Goal: Task Accomplishment & Management: Manage account settings

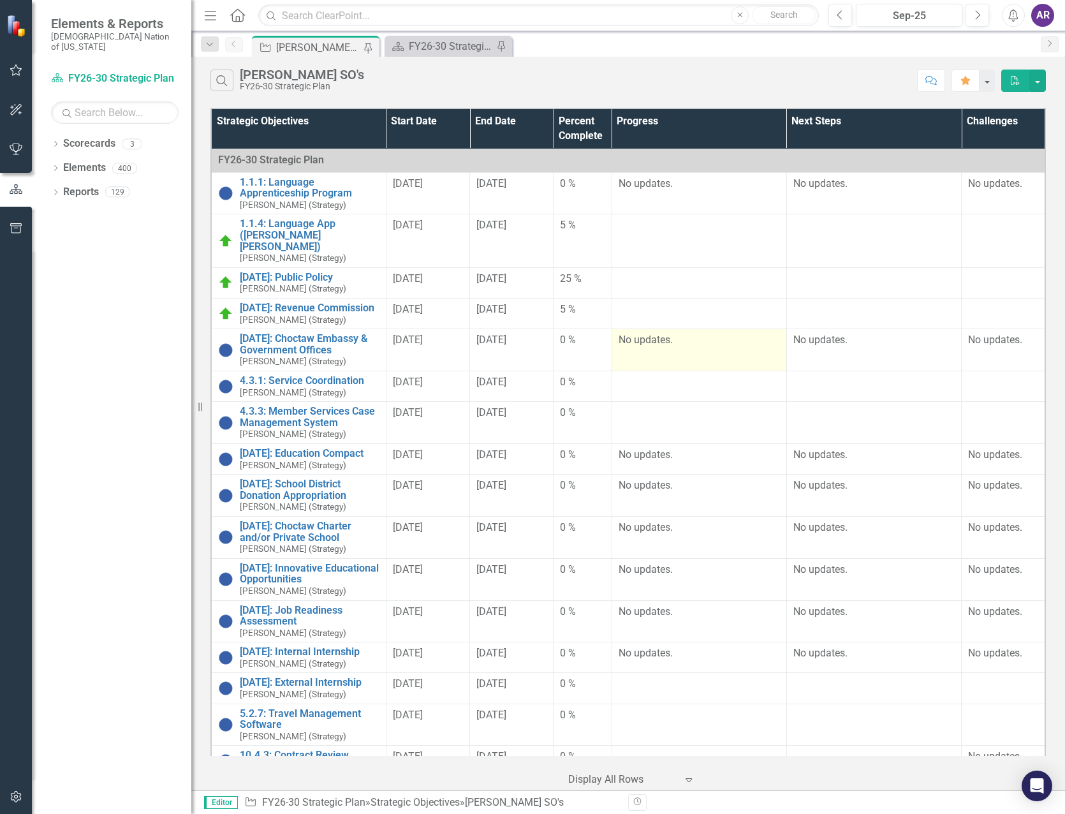
click at [671, 333] on p "No updates." at bounding box center [698, 340] width 161 height 15
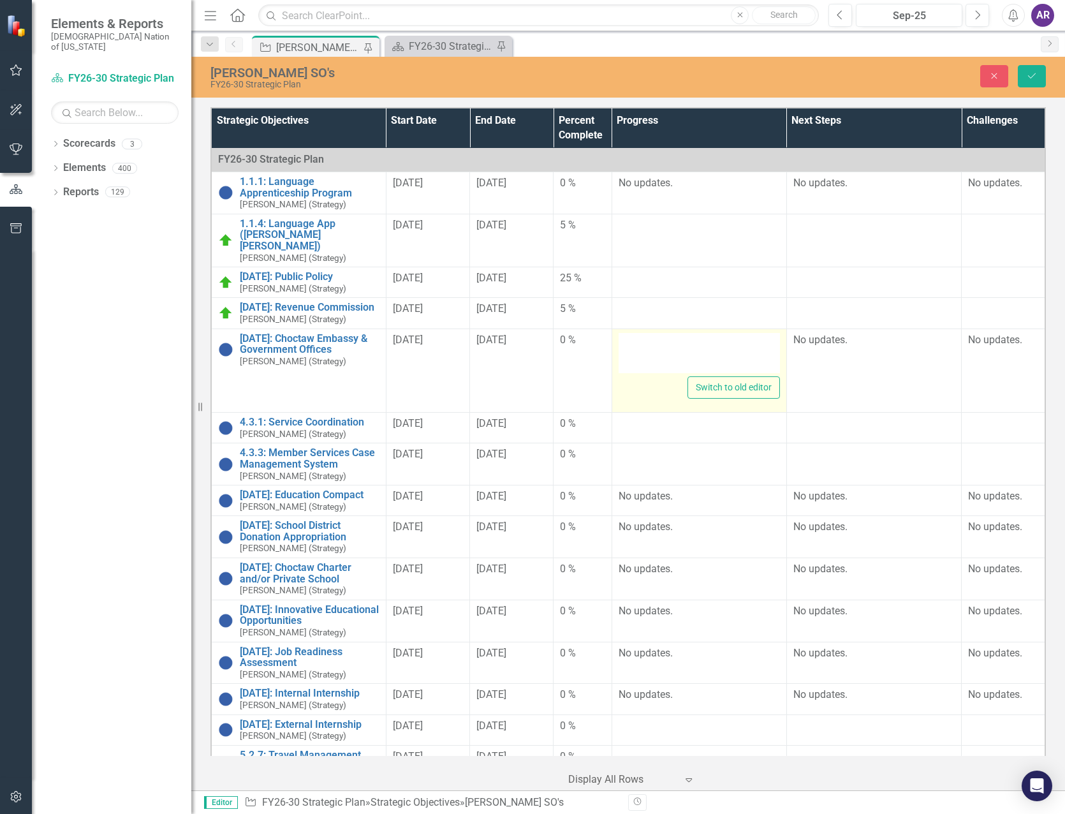
type textarea "<p>No updates.</p>"
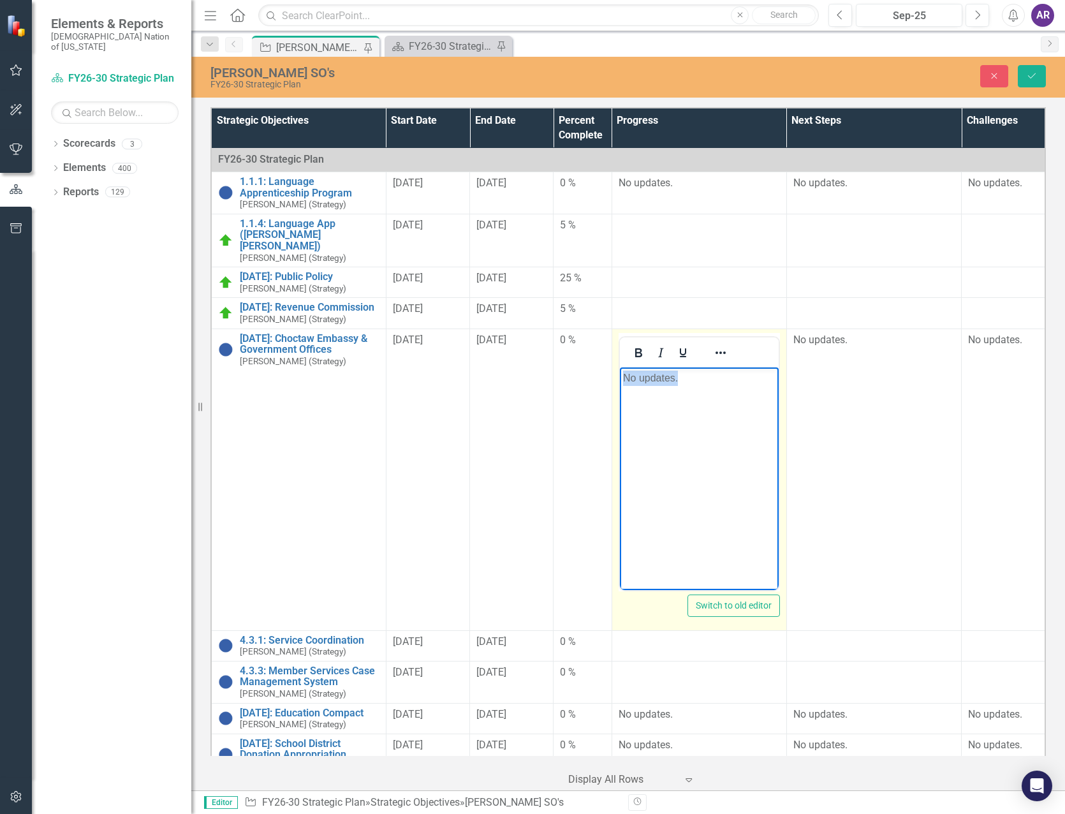
drag, startPoint x: 694, startPoint y: 377, endPoint x: 611, endPoint y: 379, distance: 82.9
click at [619, 379] on html "No updates." at bounding box center [698, 462] width 159 height 191
copy p "No updates."
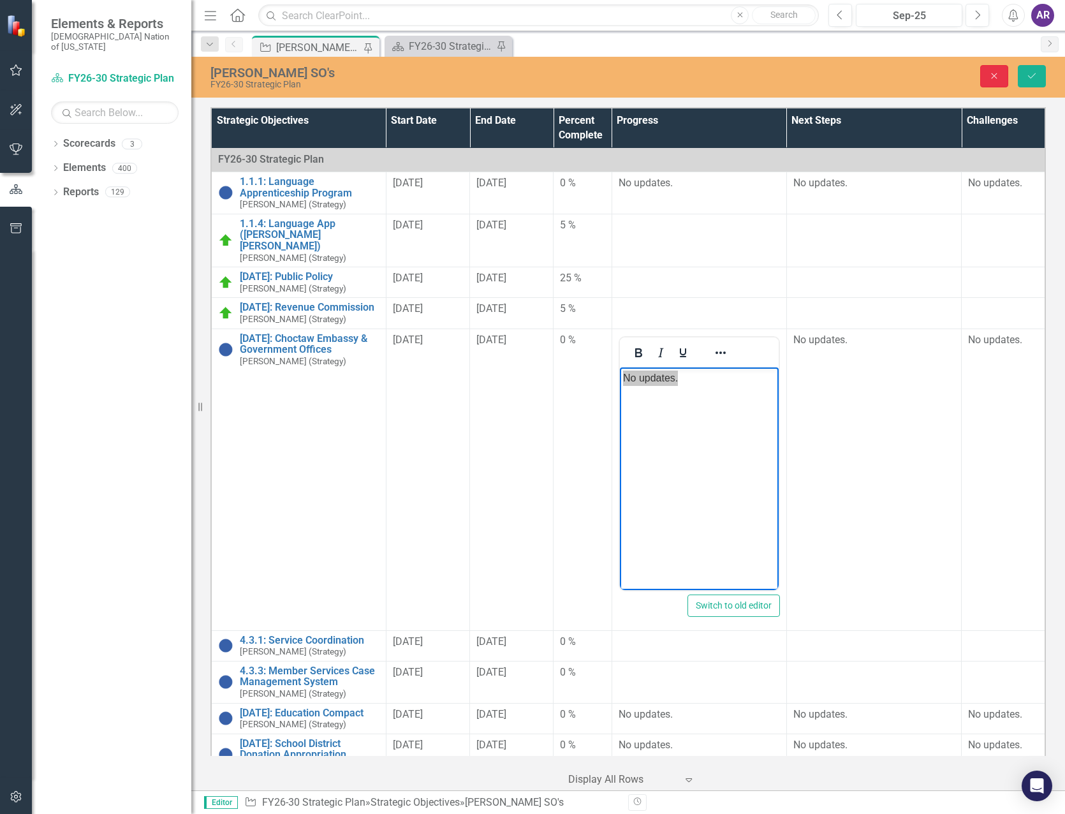
click at [983, 73] on button "Close" at bounding box center [994, 76] width 28 height 22
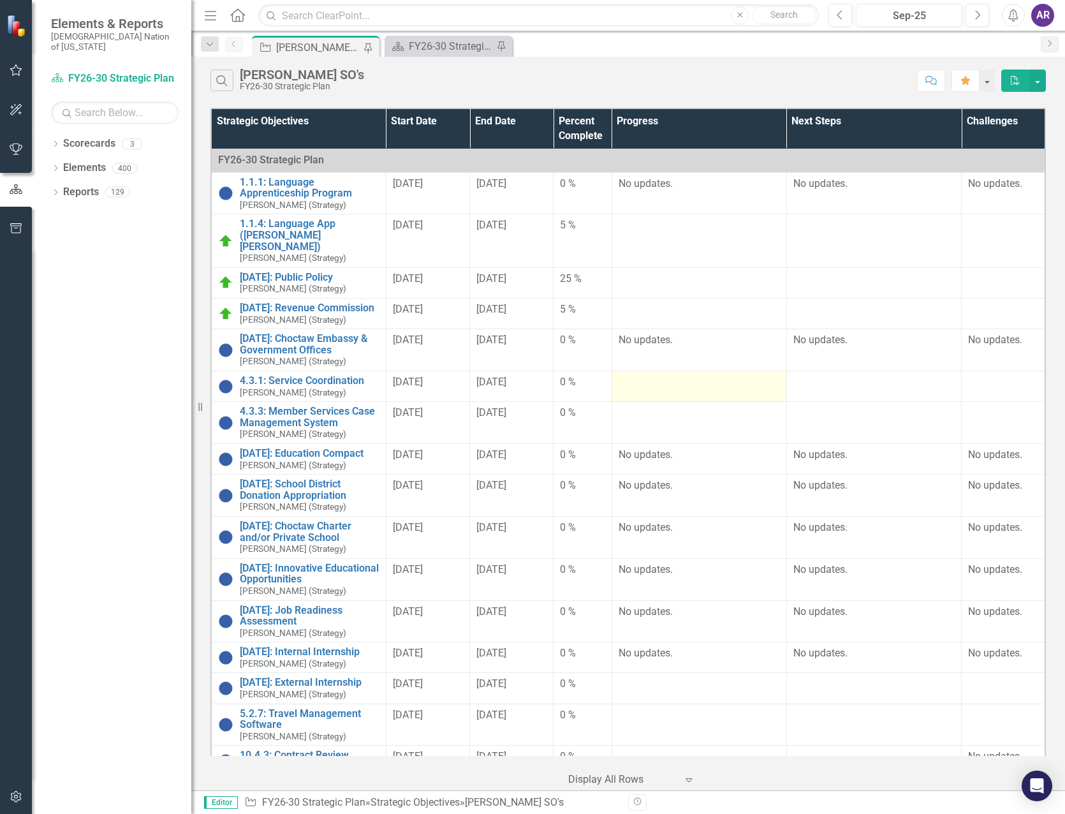
click at [704, 375] on div at bounding box center [698, 382] width 161 height 15
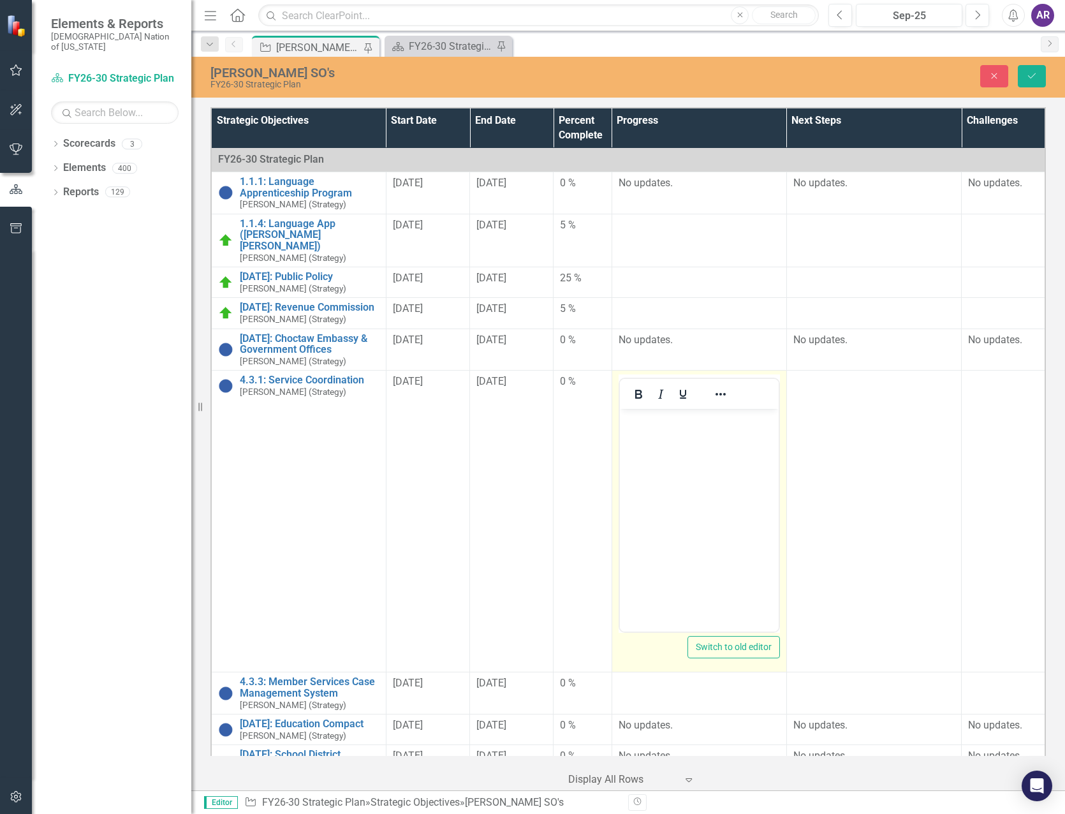
click at [711, 460] on body "Rich Text Area. Press ALT-0 for help." at bounding box center [698, 504] width 159 height 191
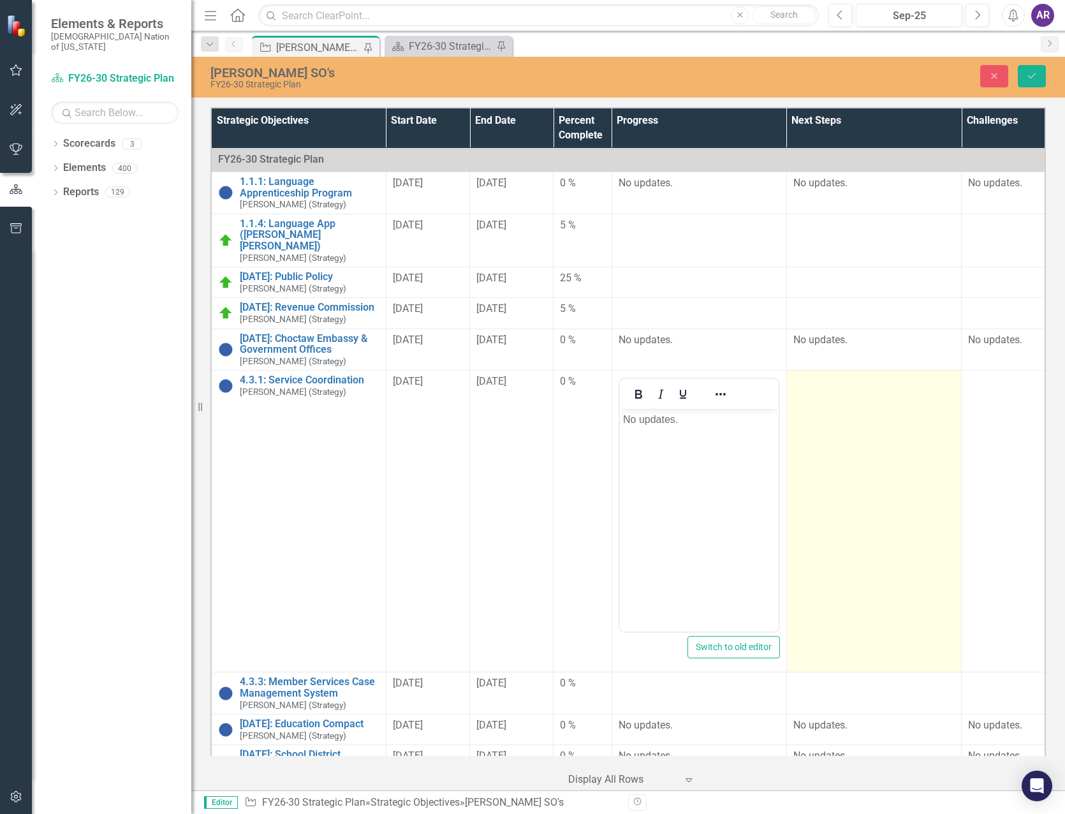
click at [883, 422] on td at bounding box center [873, 521] width 175 height 302
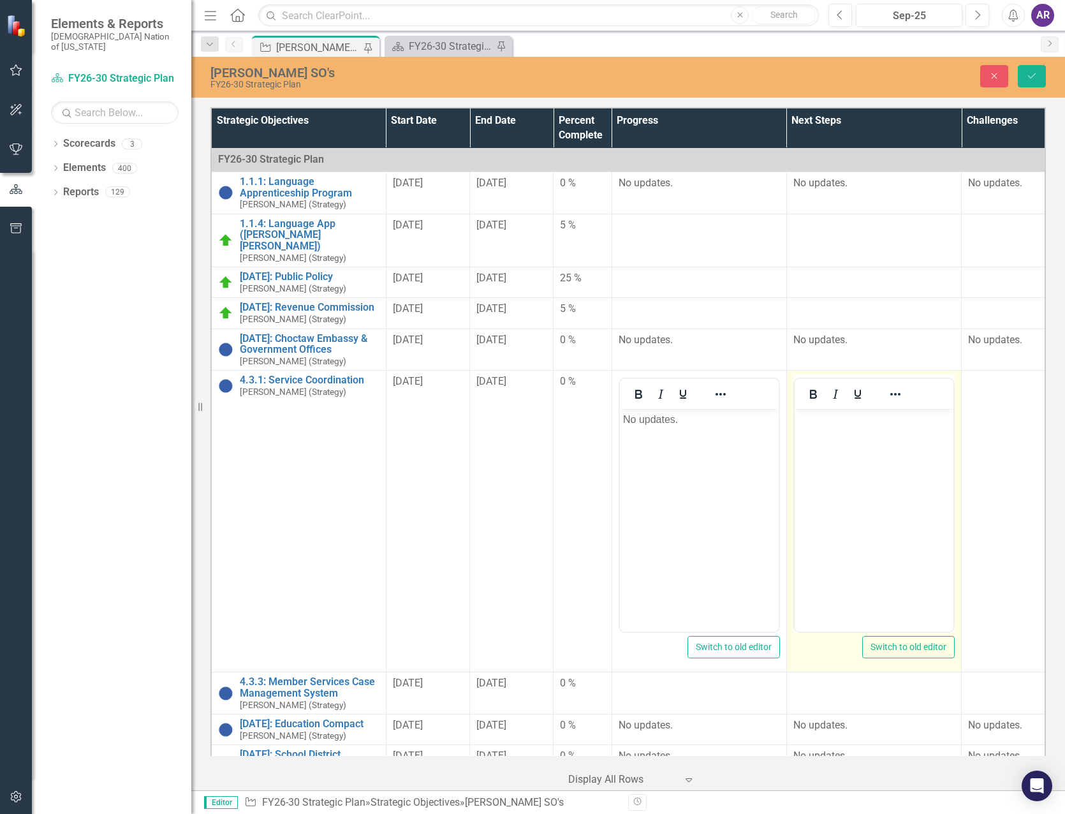
click at [855, 428] on body "Rich Text Area. Press ALT-0 for help." at bounding box center [873, 504] width 159 height 191
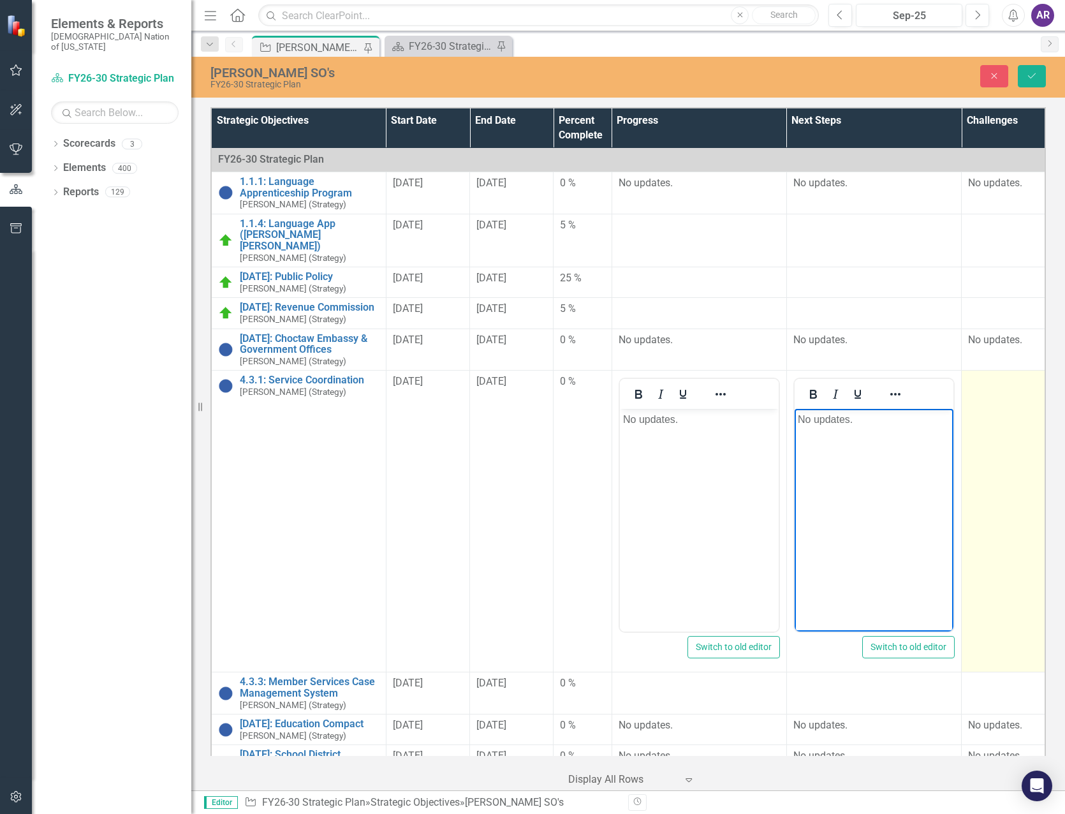
click at [967, 414] on td at bounding box center [1003, 521] width 84 height 302
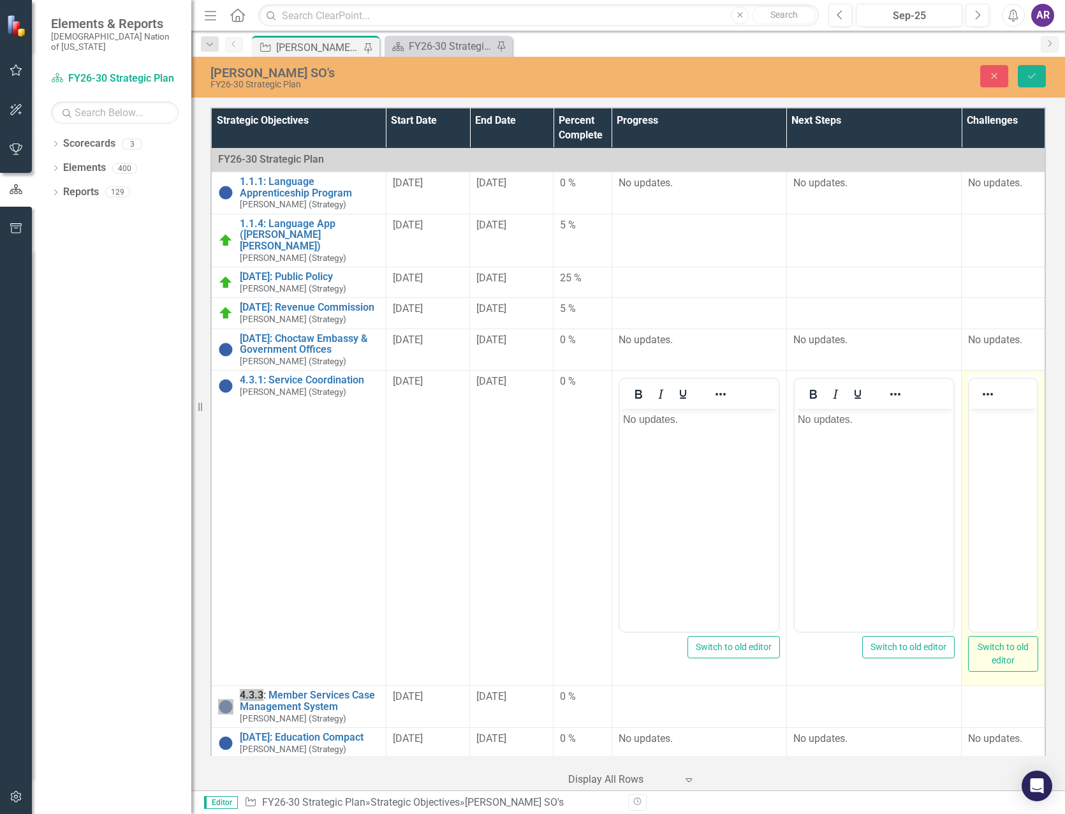
drag, startPoint x: 1936, startPoint y: 822, endPoint x: 989, endPoint y: 427, distance: 1026.2
click at [989, 427] on p "Rich Text Area. Press ALT-0 for help." at bounding box center [1002, 419] width 61 height 15
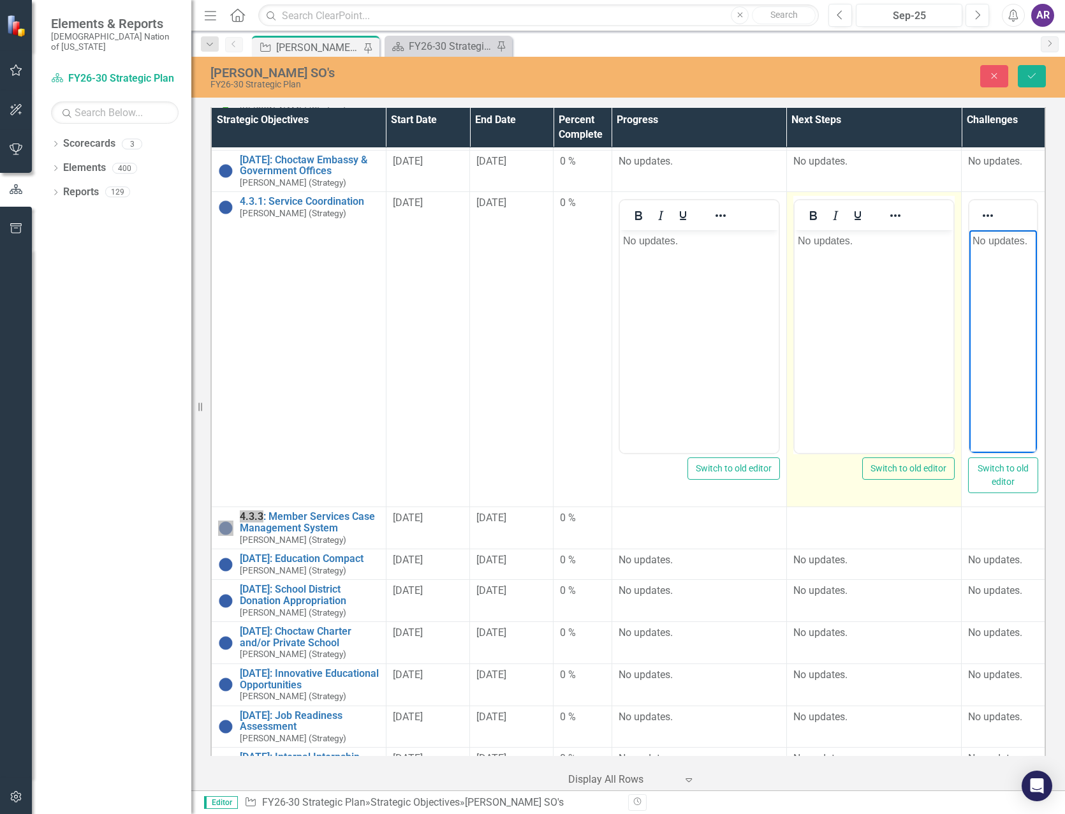
scroll to position [191, 0]
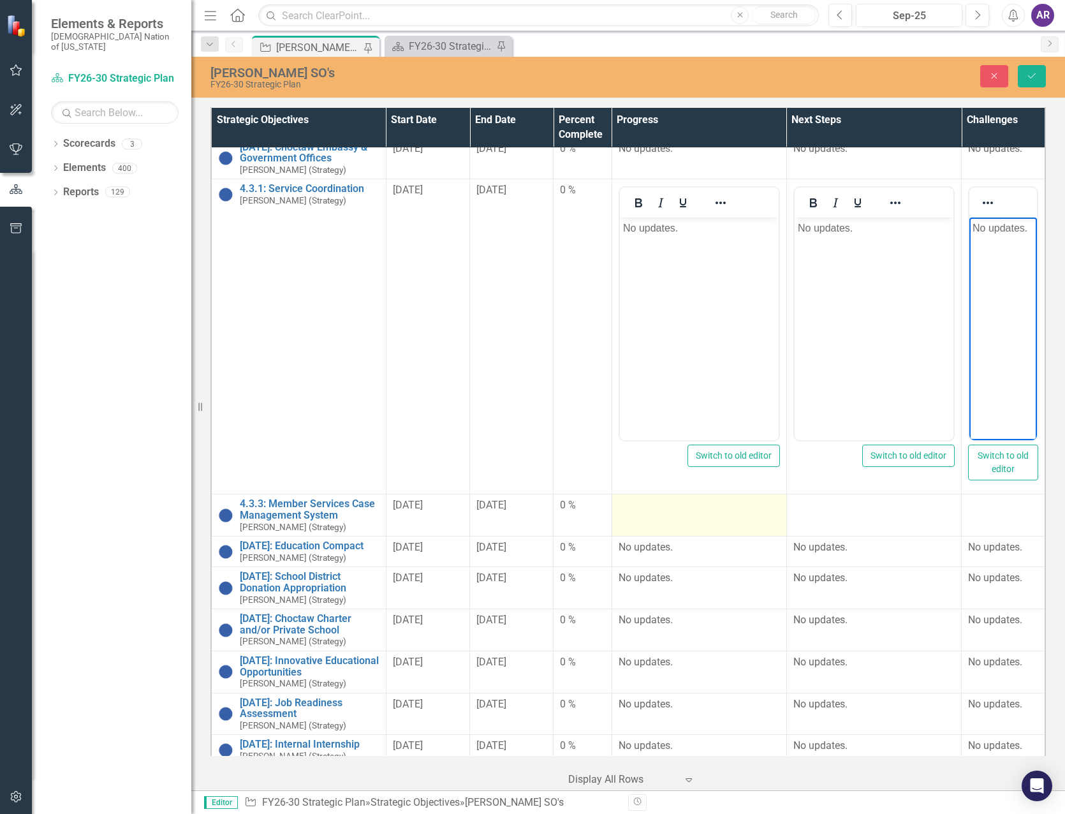
click at [718, 498] on div at bounding box center [698, 505] width 161 height 15
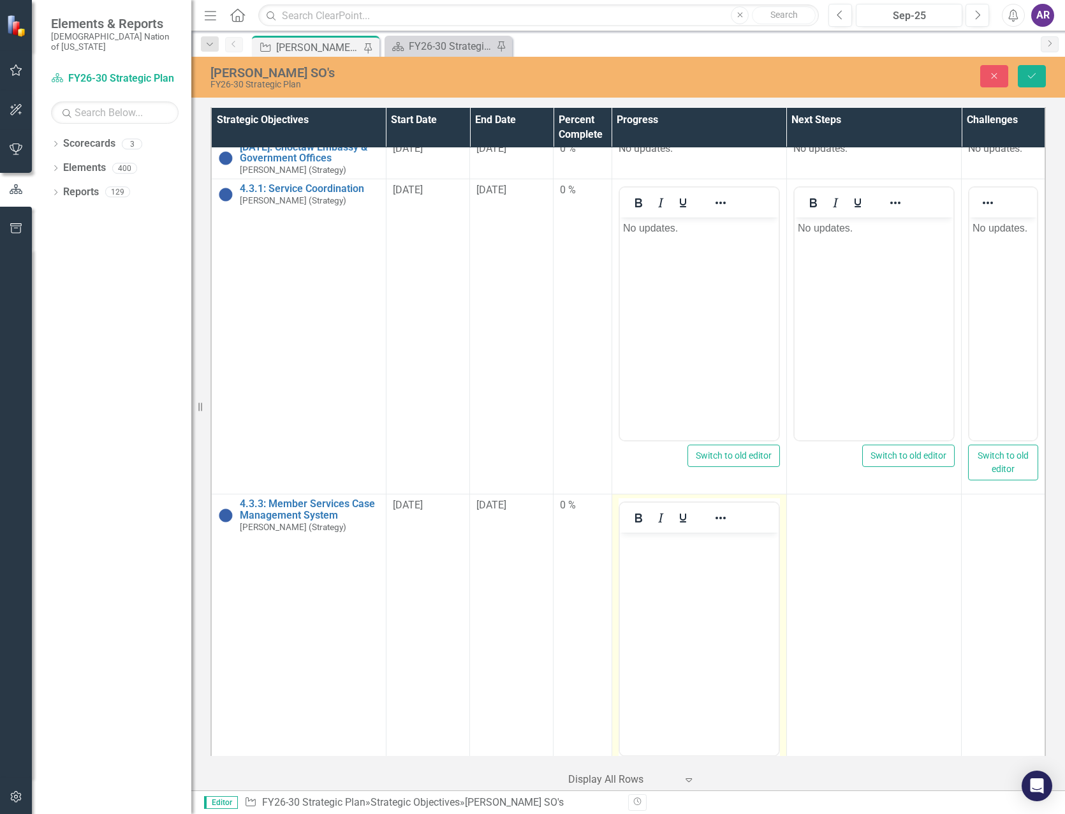
scroll to position [0, 0]
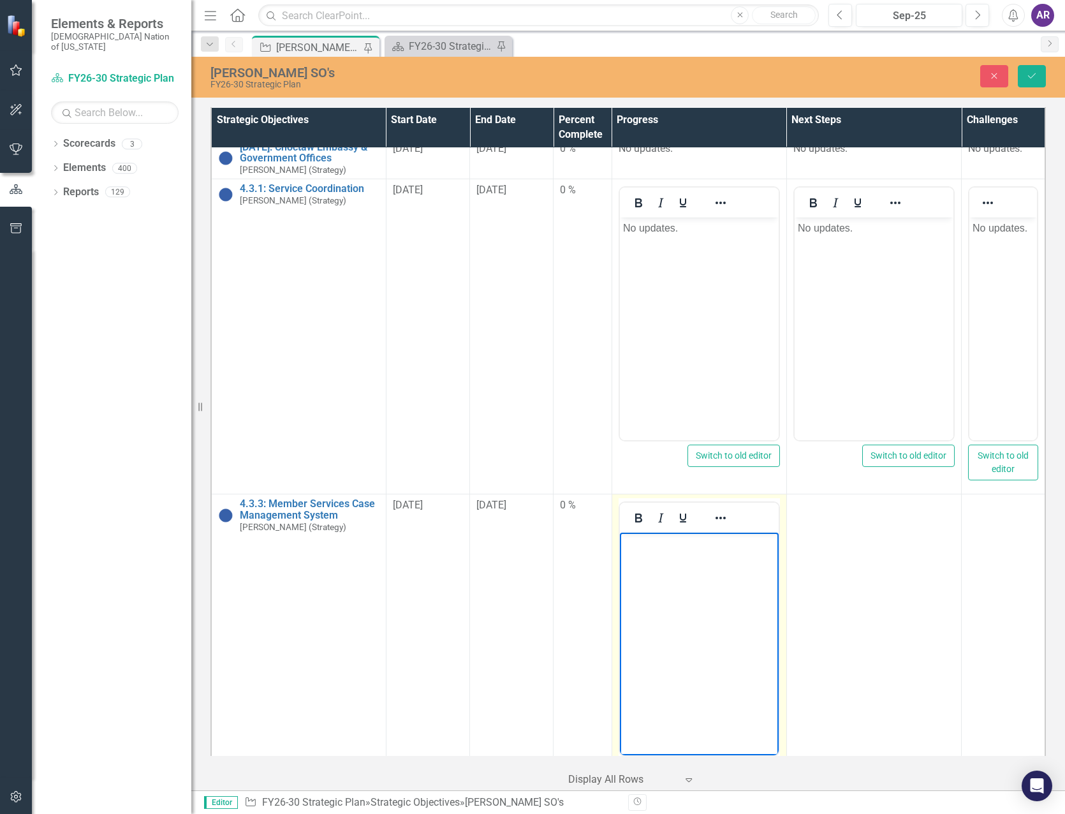
click at [685, 565] on body "Rich Text Area. Press ALT-0 for help." at bounding box center [698, 627] width 159 height 191
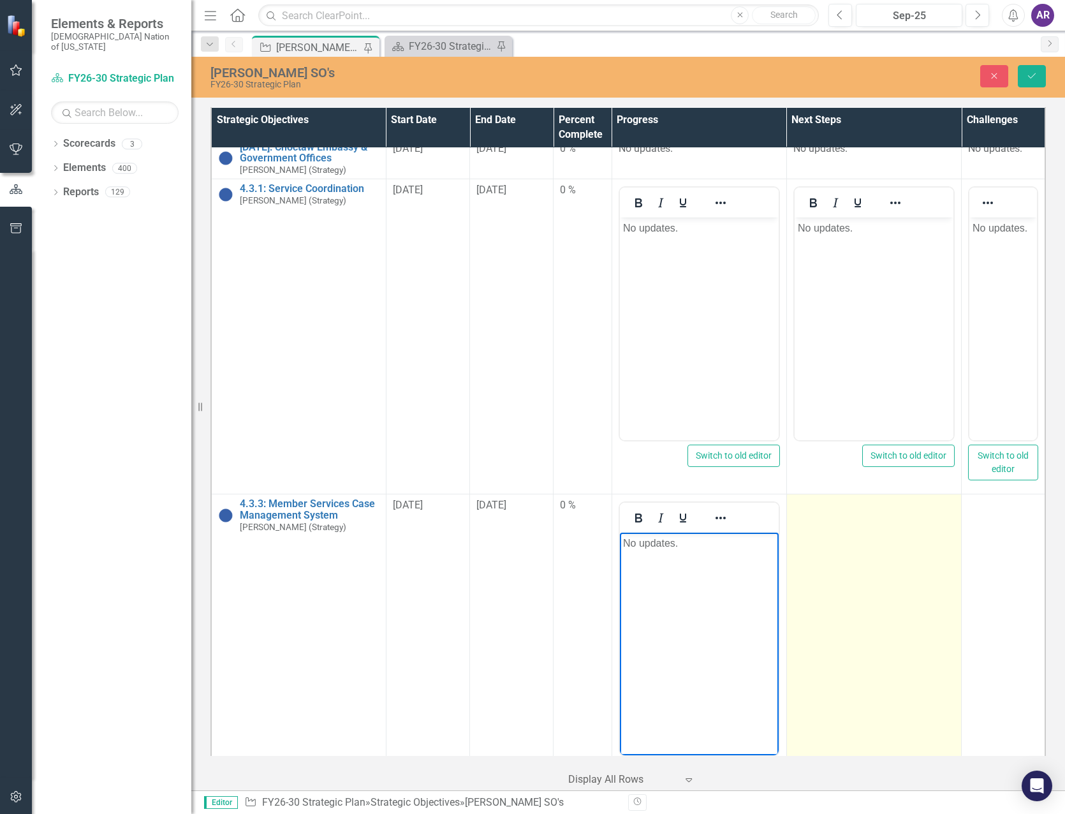
click at [873, 555] on td at bounding box center [873, 645] width 175 height 302
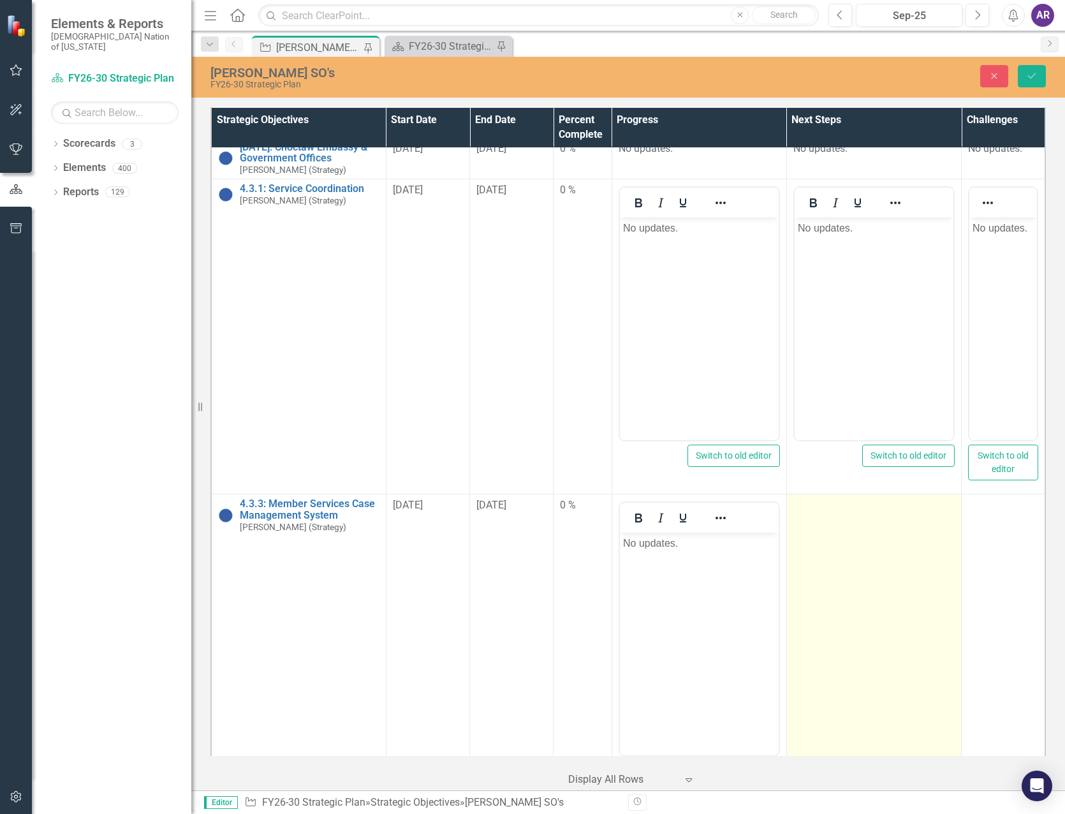
click at [873, 555] on td at bounding box center [873, 645] width 175 height 302
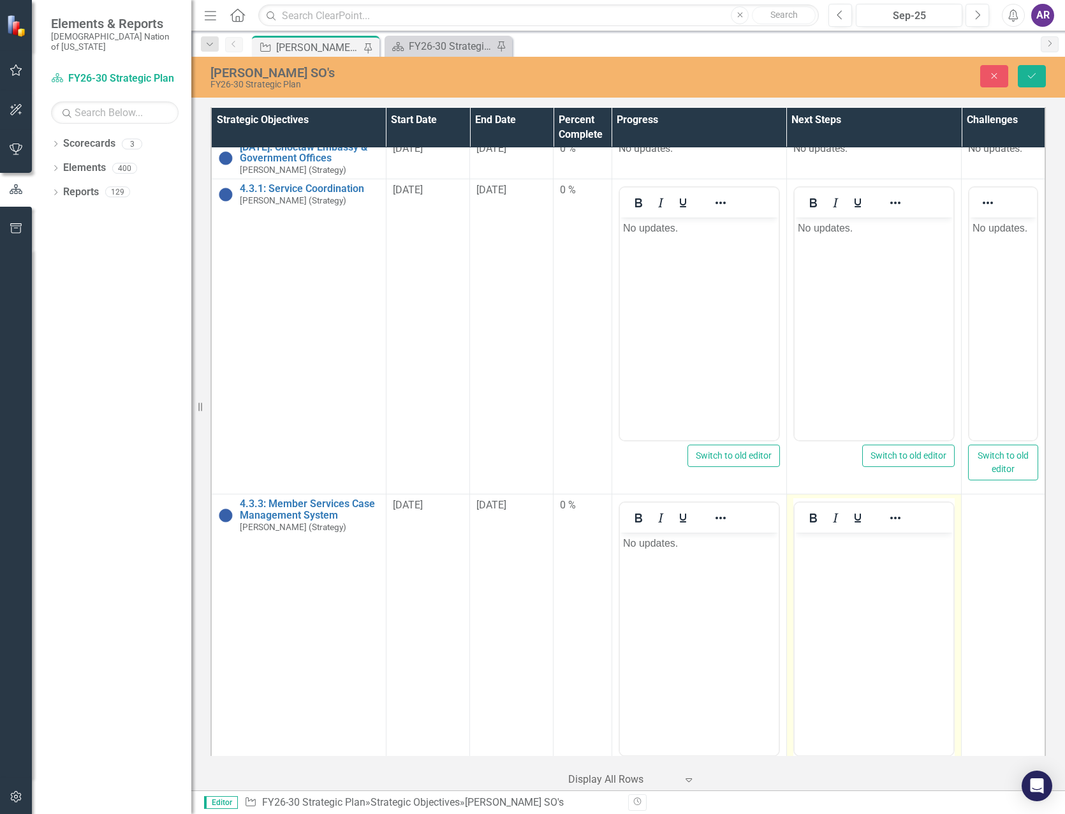
click at [851, 567] on body "Rich Text Area. Press ALT-0 for help." at bounding box center [873, 627] width 159 height 191
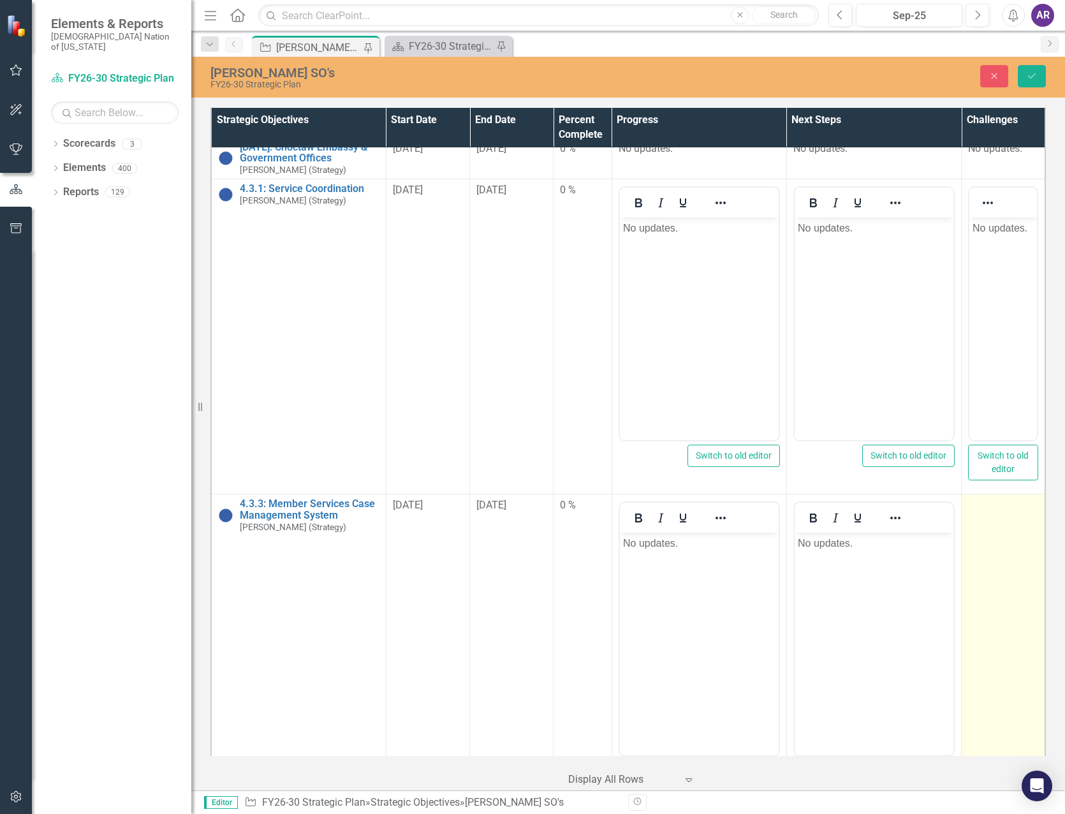
click at [995, 556] on td at bounding box center [1003, 645] width 84 height 302
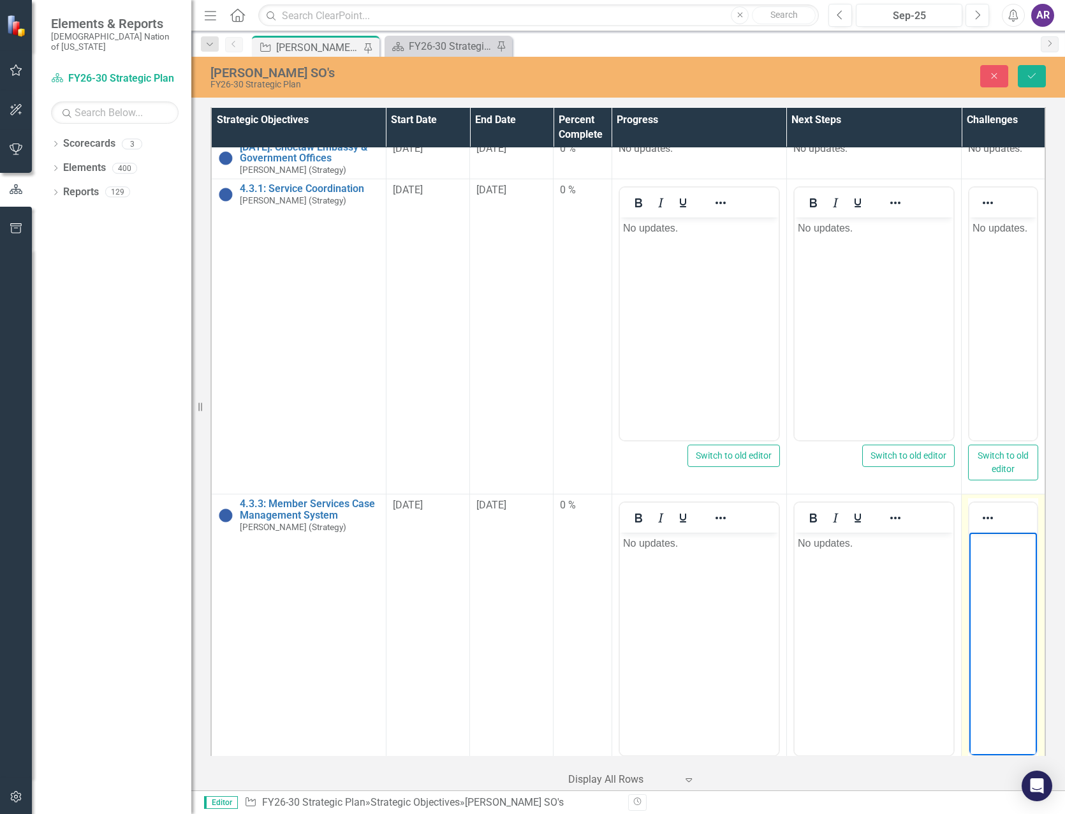
drag, startPoint x: 1964, startPoint y: 1088, endPoint x: 994, endPoint y: 573, distance: 1098.4
click at [994, 573] on body "Rich Text Area. Press ALT-0 for help." at bounding box center [1003, 627] width 68 height 191
click at [1033, 82] on button "Save" at bounding box center [1032, 76] width 28 height 22
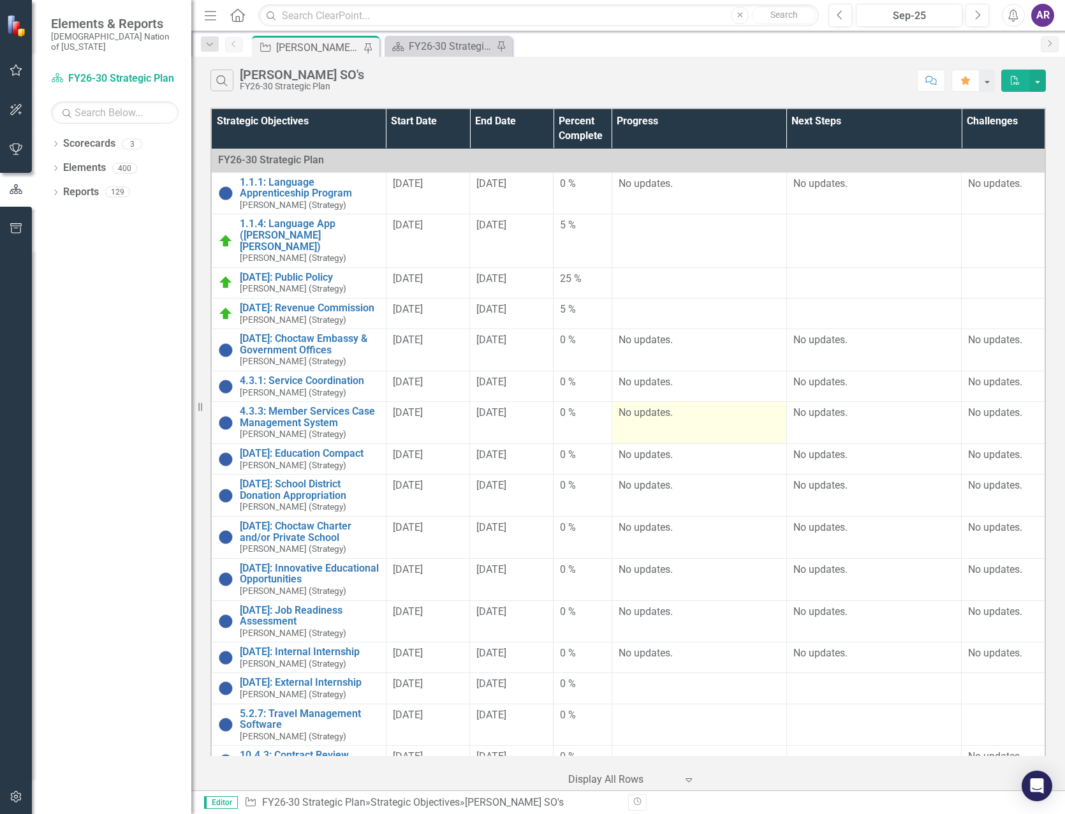
scroll to position [128, 0]
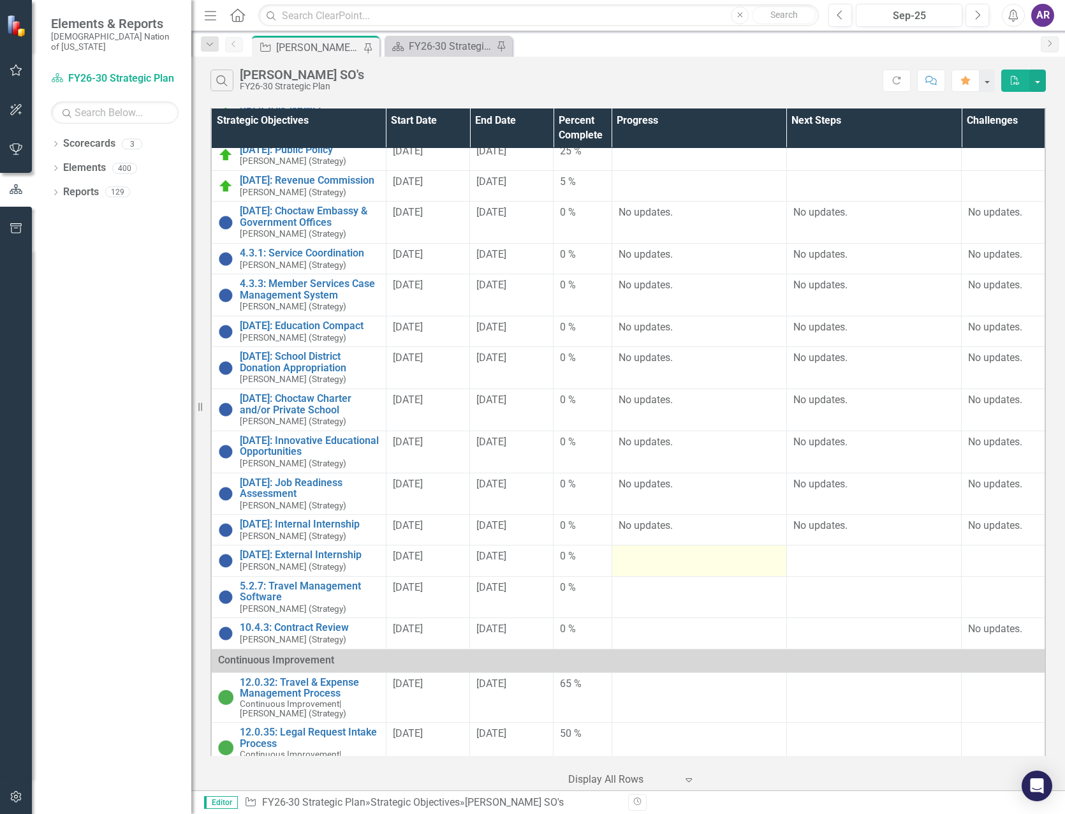
click at [652, 551] on div at bounding box center [698, 556] width 161 height 15
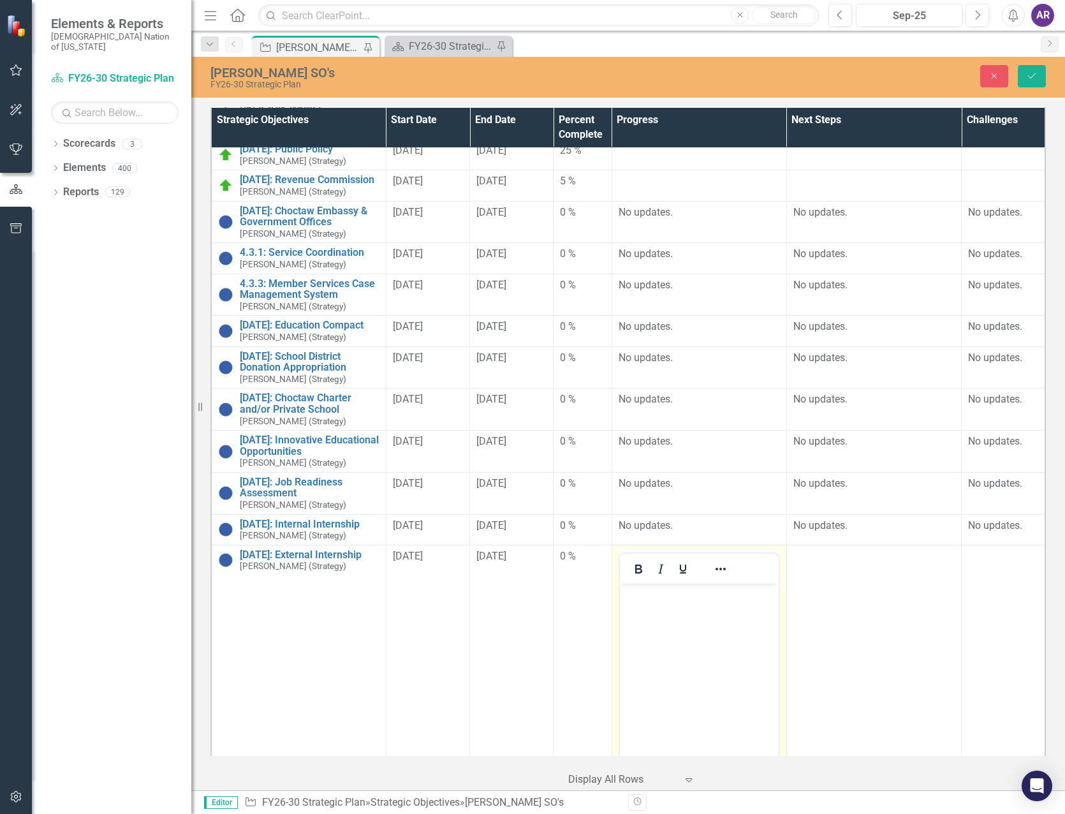
scroll to position [0, 0]
click at [657, 588] on p "Rich Text Area. Press ALT-0 for help." at bounding box center [698, 593] width 152 height 15
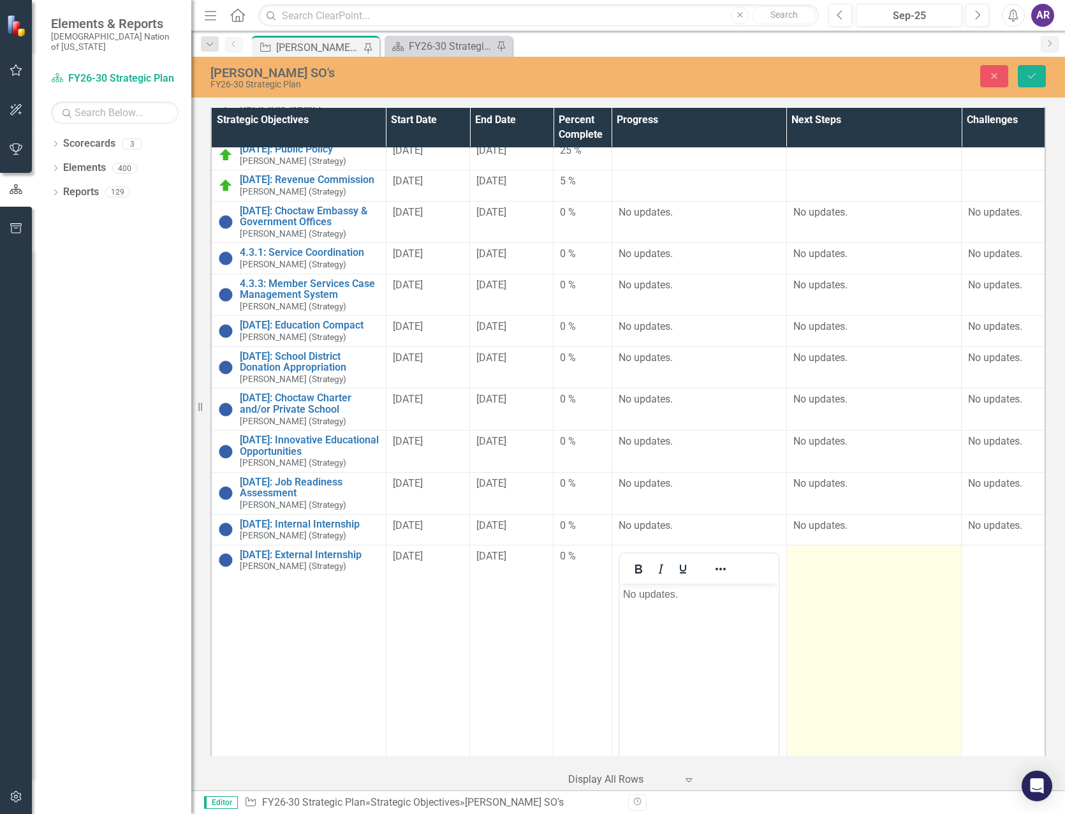
click at [863, 585] on td at bounding box center [873, 695] width 175 height 302
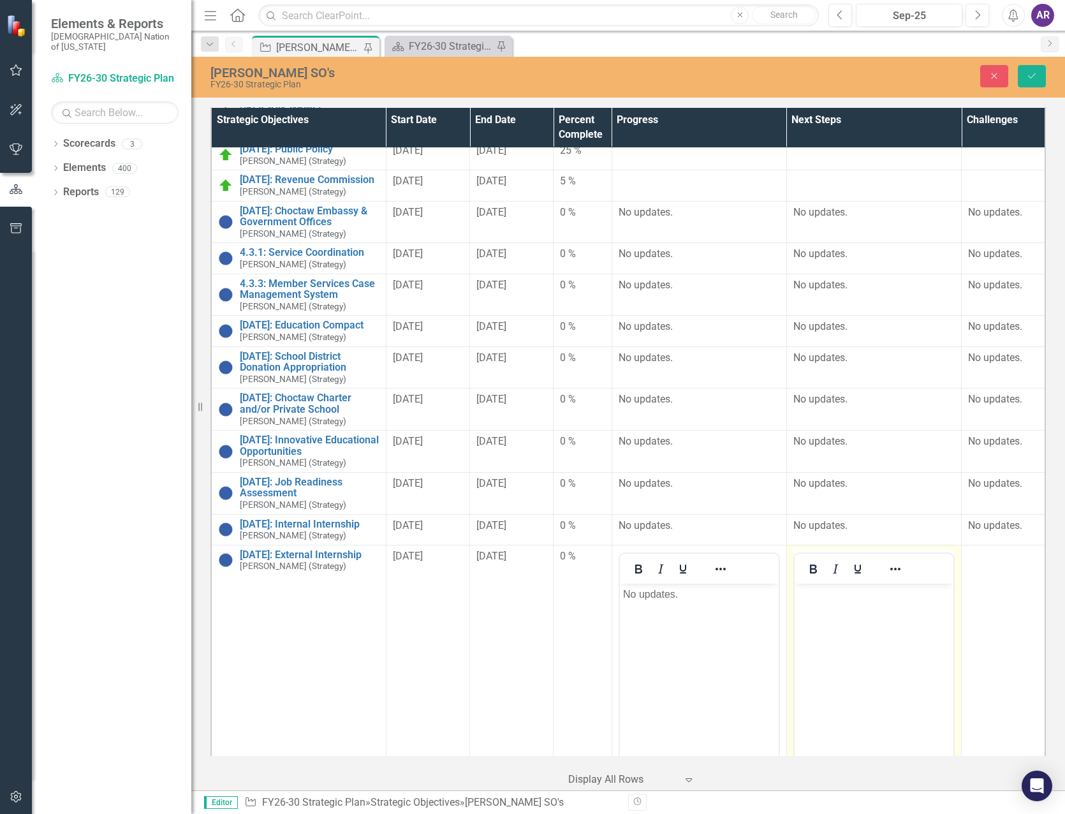
click at [868, 594] on p "Rich Text Area. Press ALT-0 for help." at bounding box center [873, 593] width 152 height 15
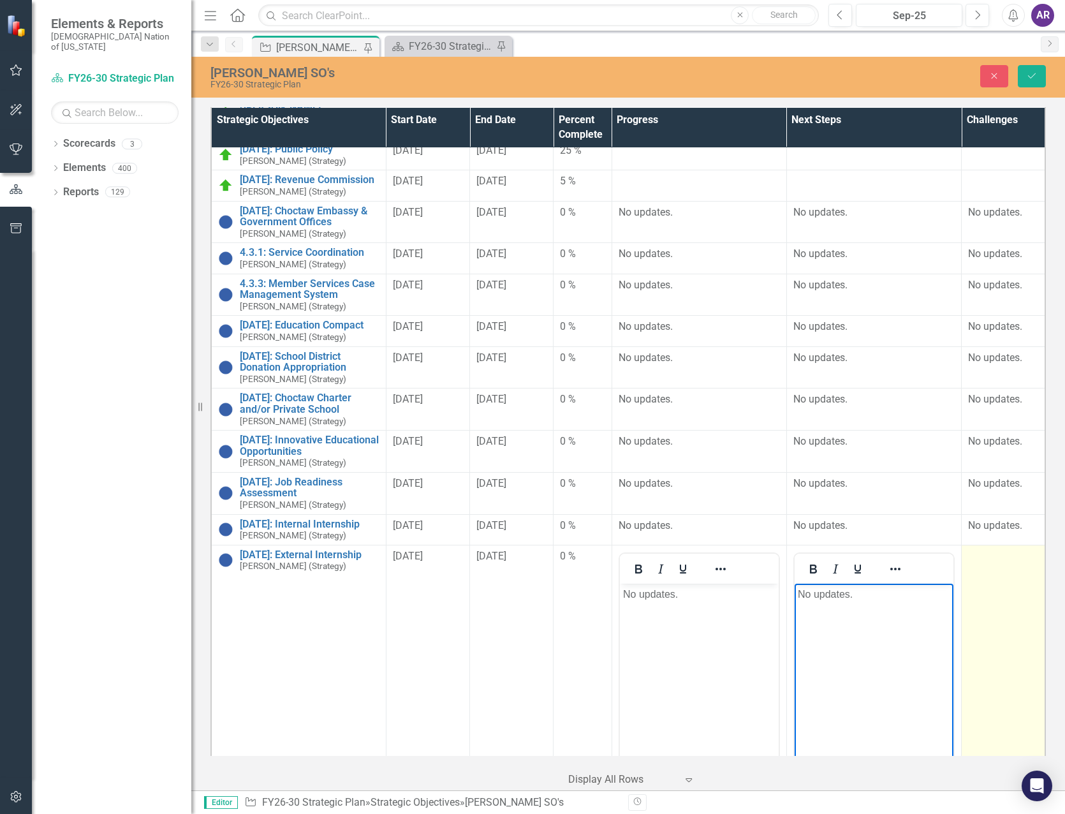
click at [968, 599] on td at bounding box center [1003, 695] width 84 height 302
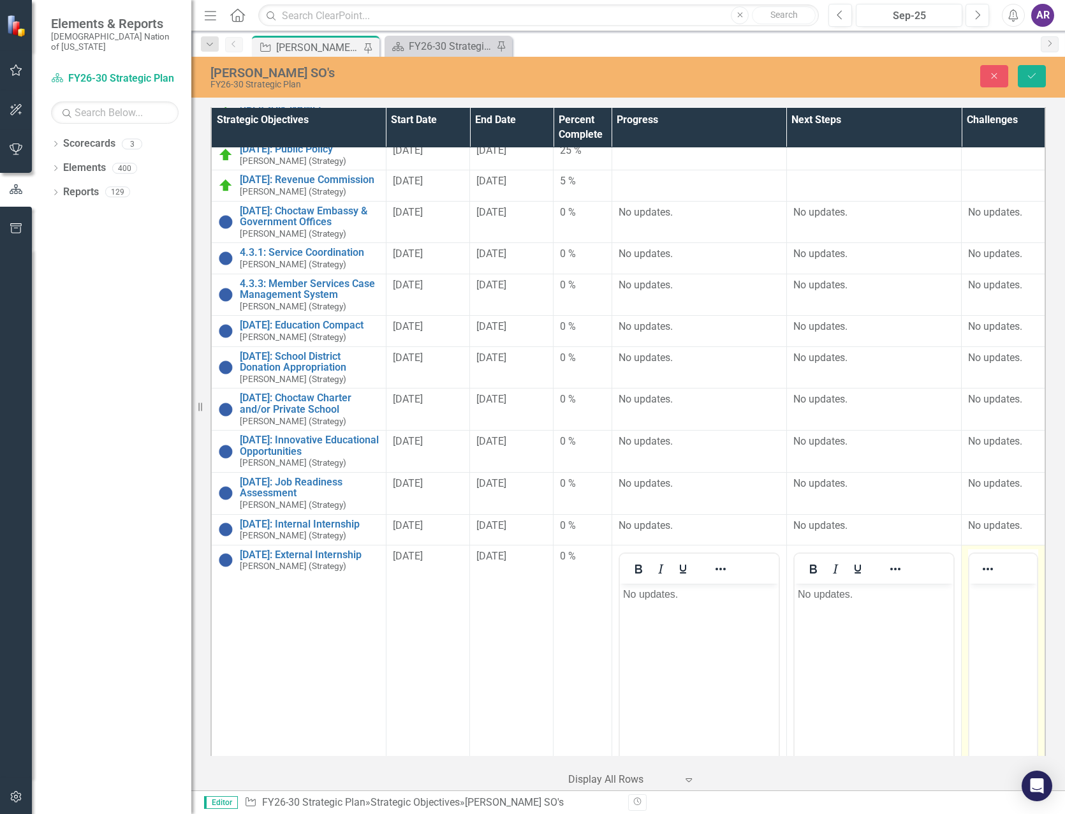
drag, startPoint x: 1938, startPoint y: 1181, endPoint x: 995, endPoint y: 629, distance: 1092.7
click at [995, 629] on body "Rich Text Area. Press ALT-0 for help." at bounding box center [1003, 678] width 68 height 191
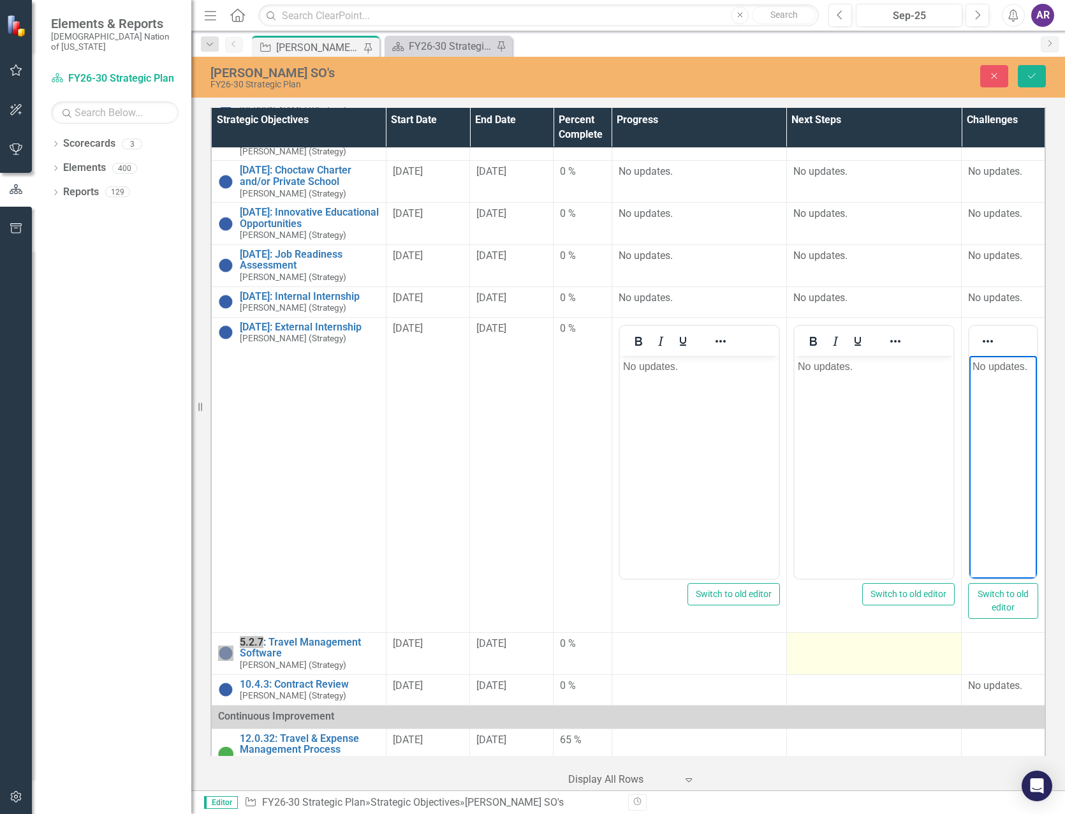
scroll to position [383, 0]
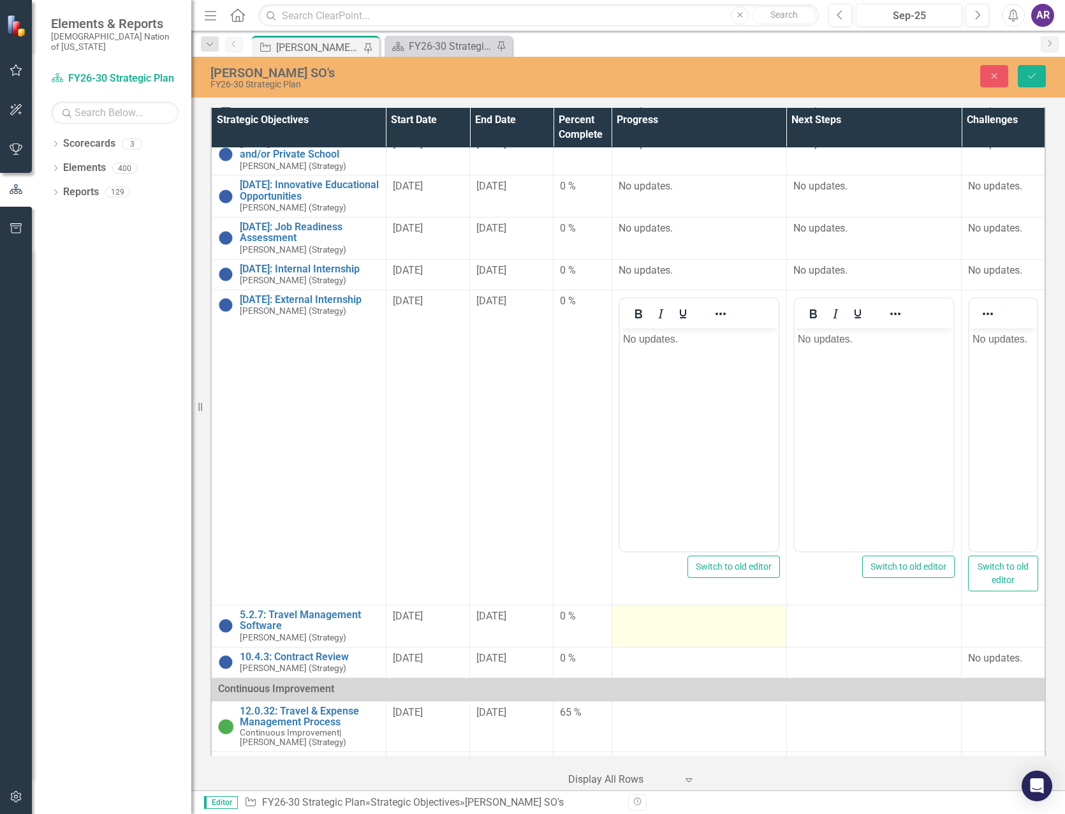
click at [736, 610] on div at bounding box center [698, 616] width 161 height 15
click at [737, 610] on div at bounding box center [698, 616] width 161 height 15
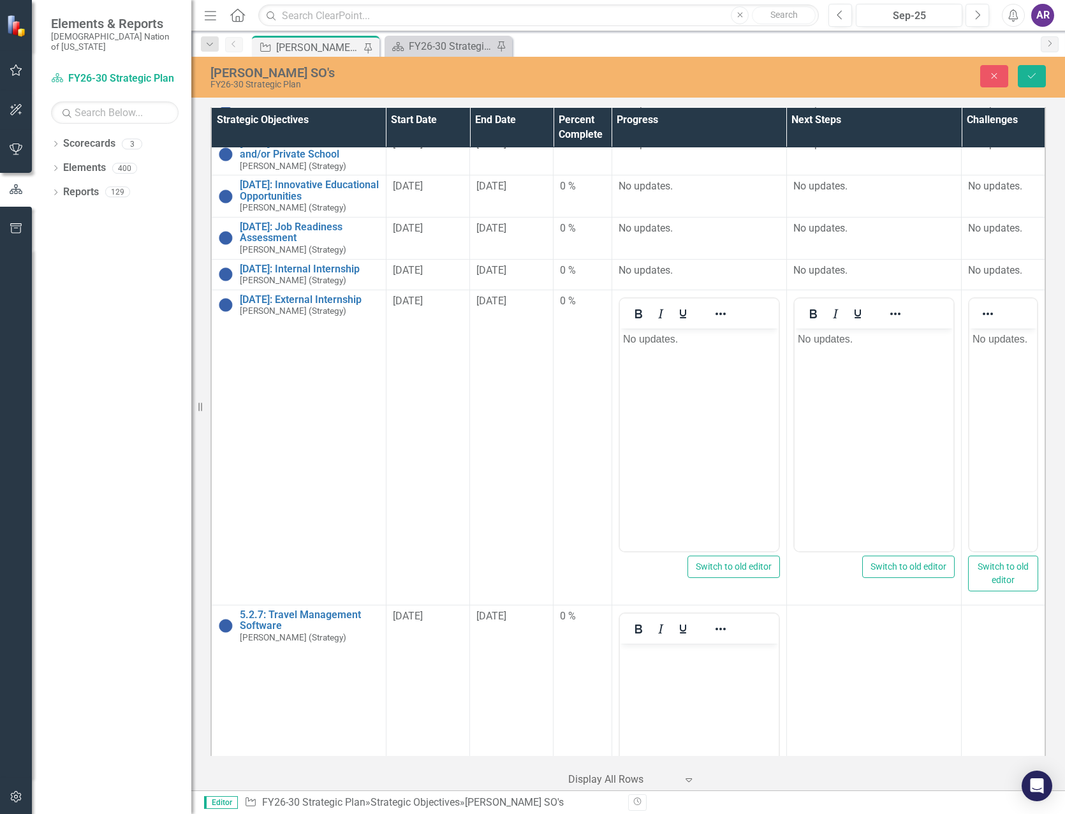
scroll to position [0, 0]
click at [724, 666] on body "Rich Text Area. Press ALT-0 for help." at bounding box center [698, 738] width 159 height 191
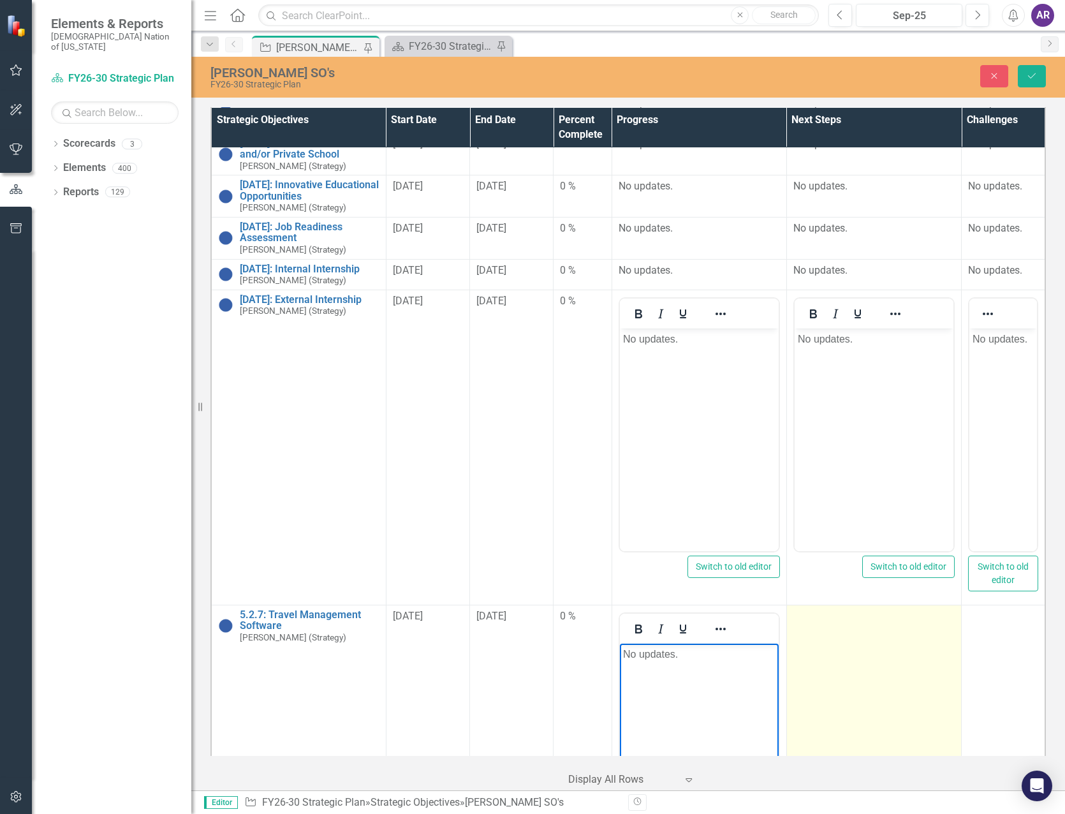
click at [850, 650] on td at bounding box center [873, 755] width 175 height 302
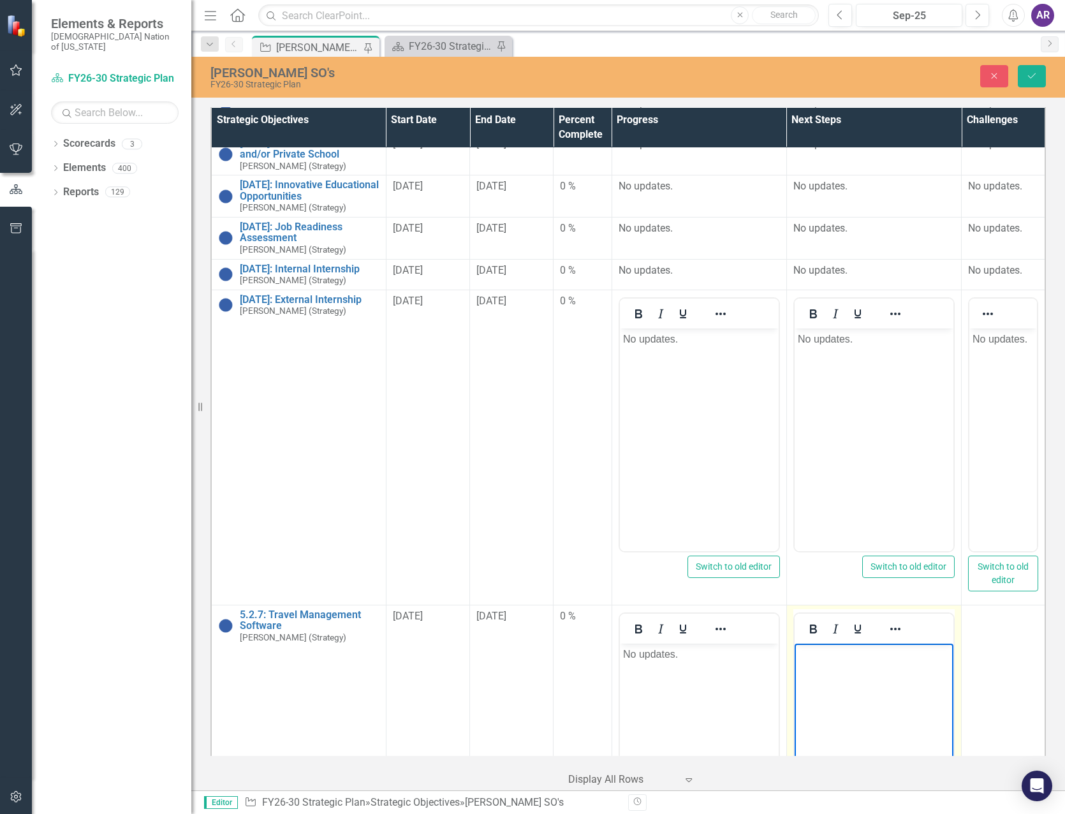
click at [857, 687] on body "Rich Text Area. Press ALT-0 for help." at bounding box center [873, 738] width 159 height 191
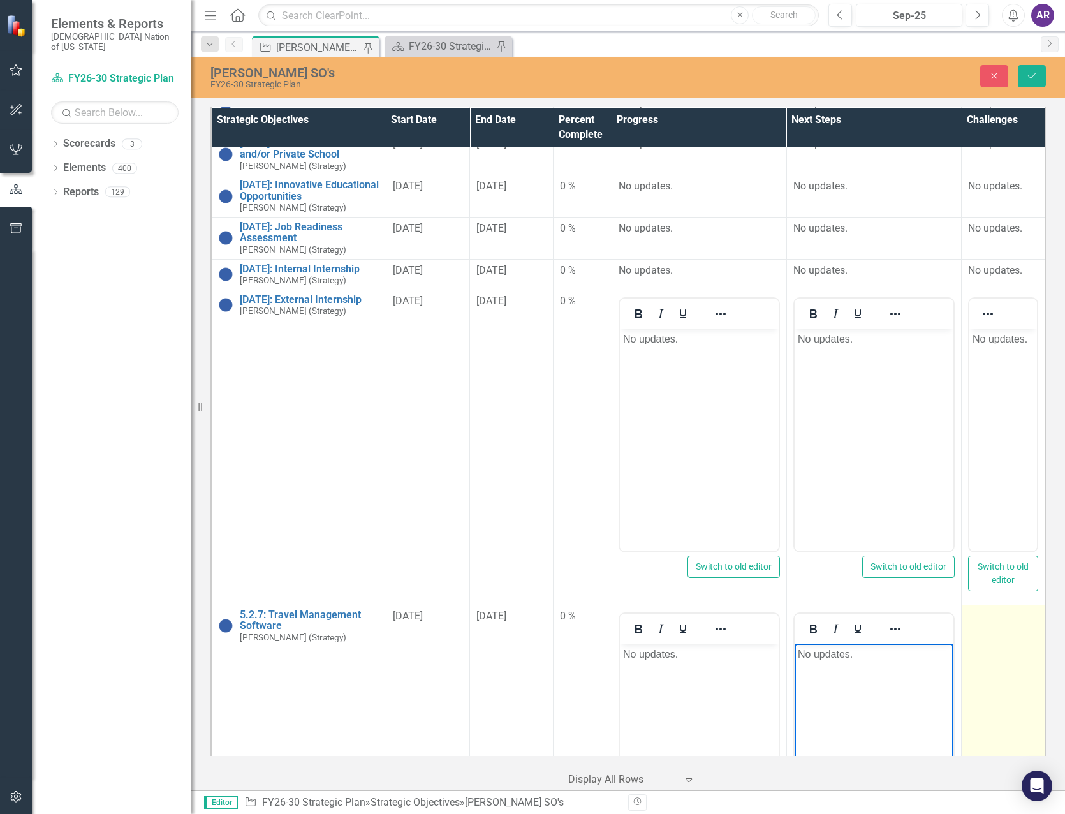
click at [1032, 660] on td at bounding box center [1003, 755] width 84 height 302
click at [1012, 663] on td at bounding box center [1003, 755] width 84 height 302
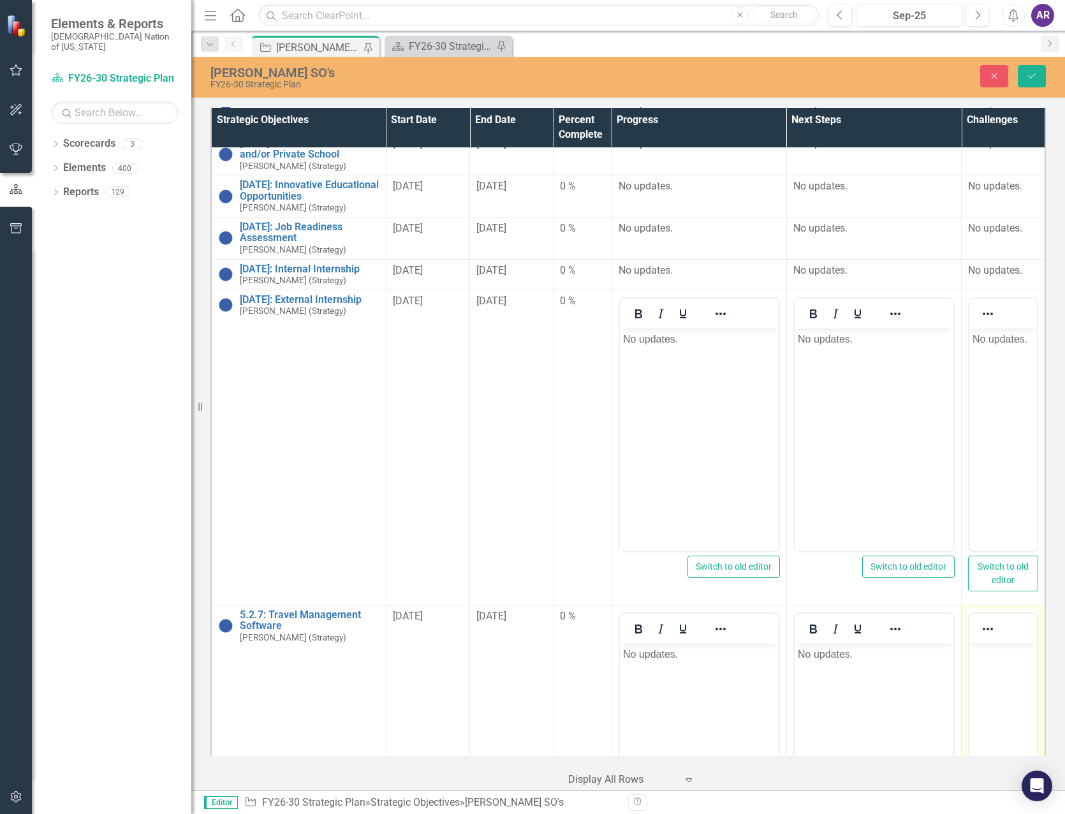
drag, startPoint x: 1982, startPoint y: 1306, endPoint x: 1015, endPoint y: 680, distance: 1151.3
click at [1015, 680] on body "Rich Text Area. Press ALT-0 for help." at bounding box center [1003, 738] width 68 height 191
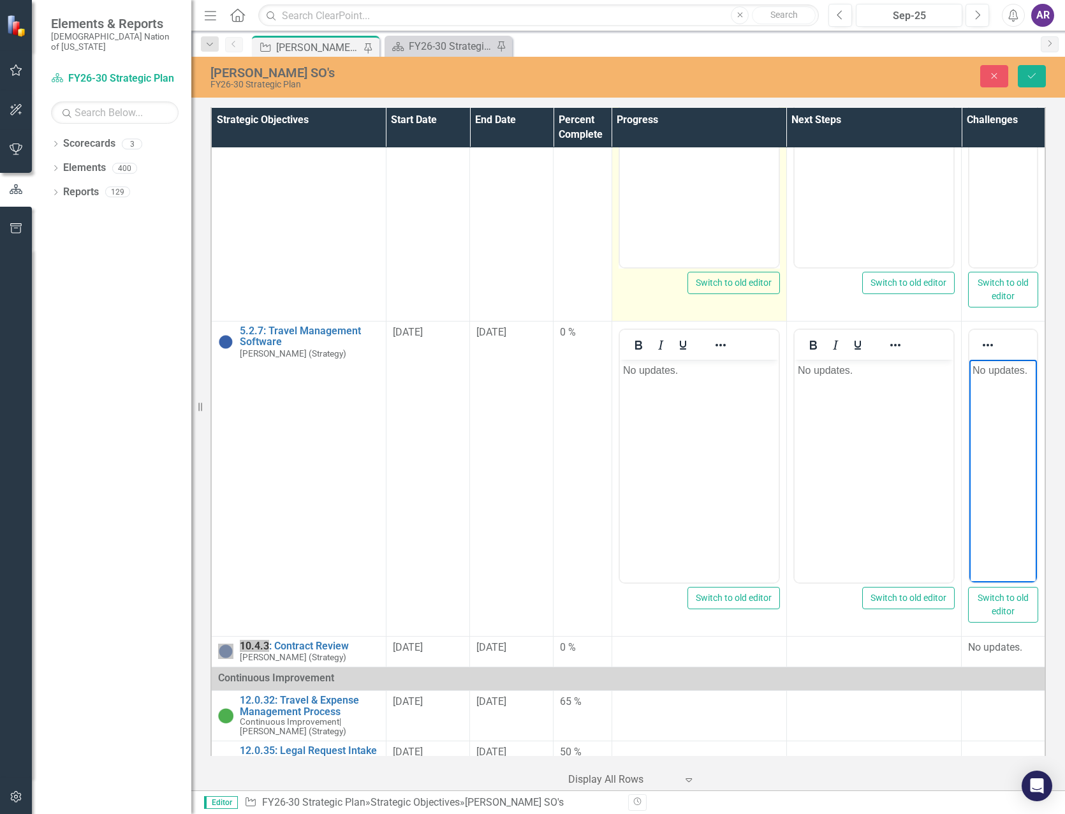
scroll to position [701, 0]
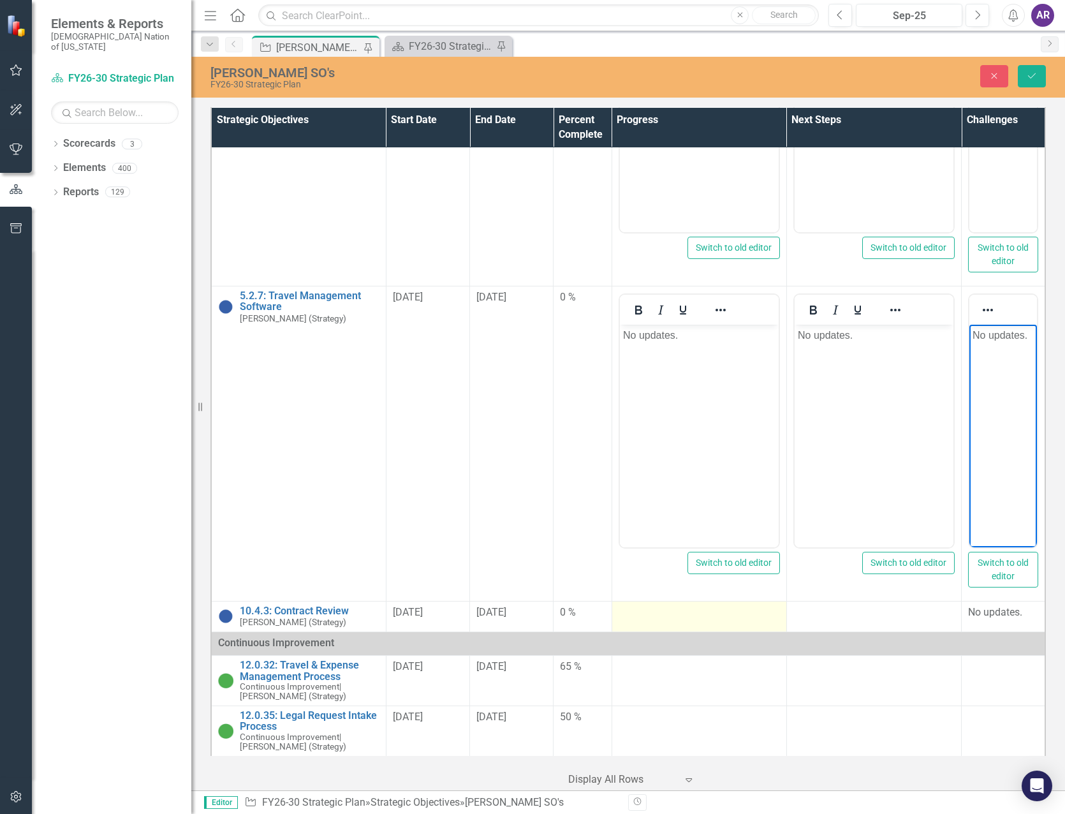
click at [670, 605] on div at bounding box center [698, 612] width 161 height 15
click at [671, 605] on div at bounding box center [698, 612] width 161 height 15
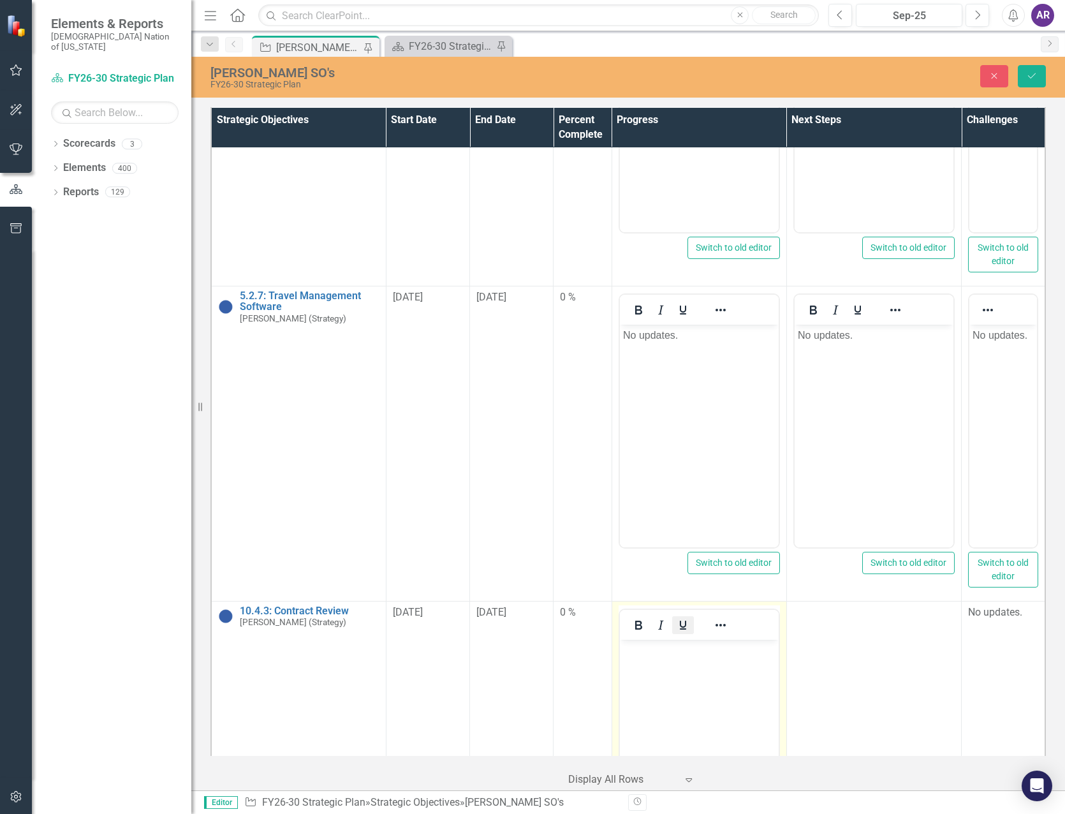
scroll to position [0, 0]
click at [685, 683] on body "Rich Text Area. Press ALT-0 for help." at bounding box center [698, 734] width 159 height 191
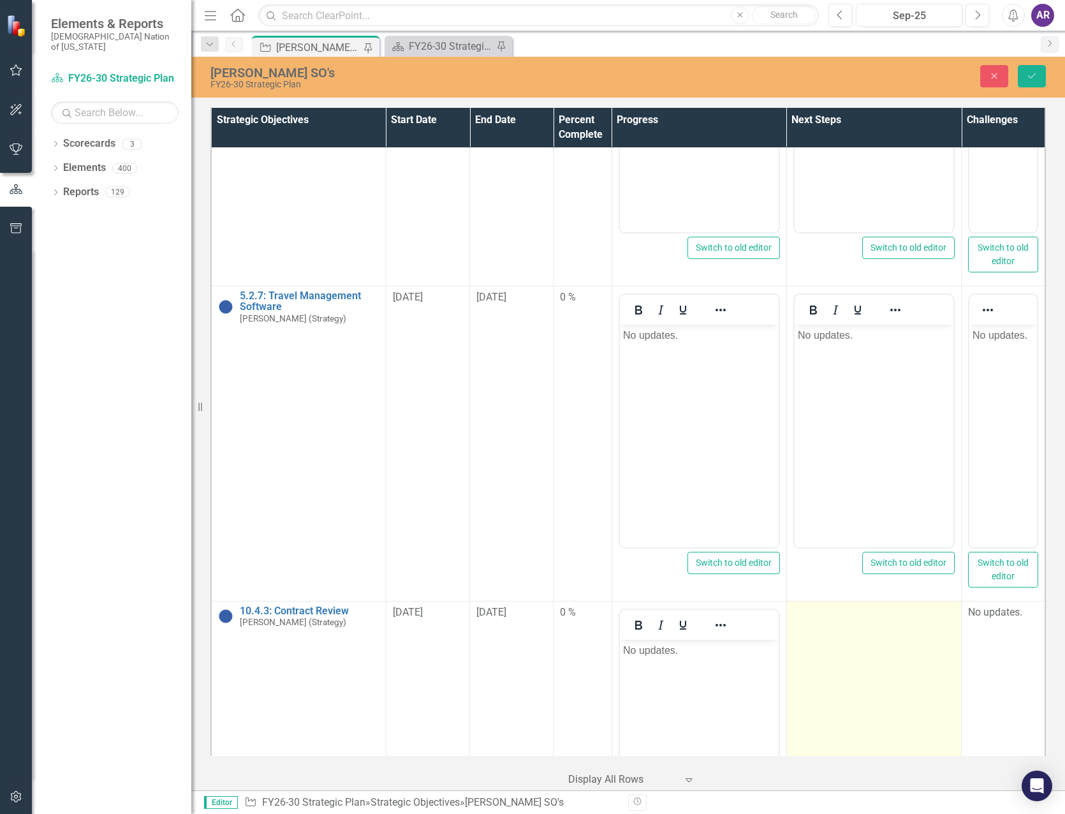
click at [873, 636] on td at bounding box center [873, 752] width 175 height 302
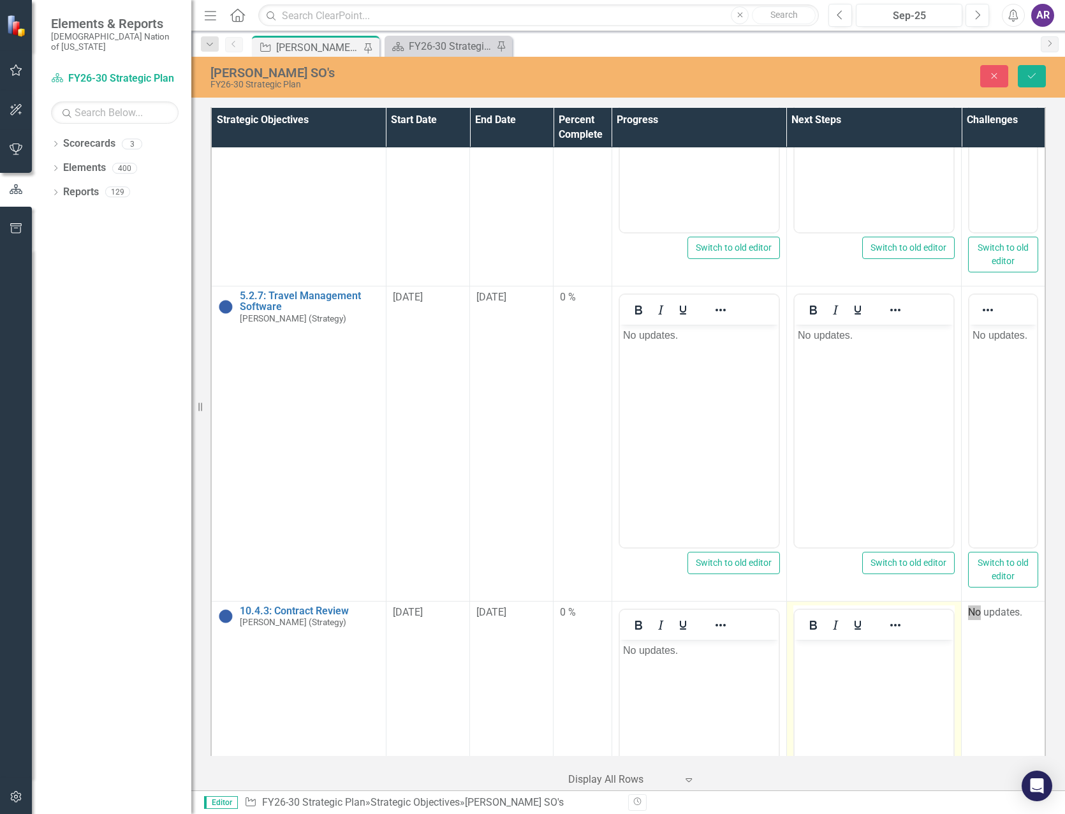
click at [872, 667] on body "Rich Text Area. Press ALT-0 for help." at bounding box center [873, 734] width 159 height 191
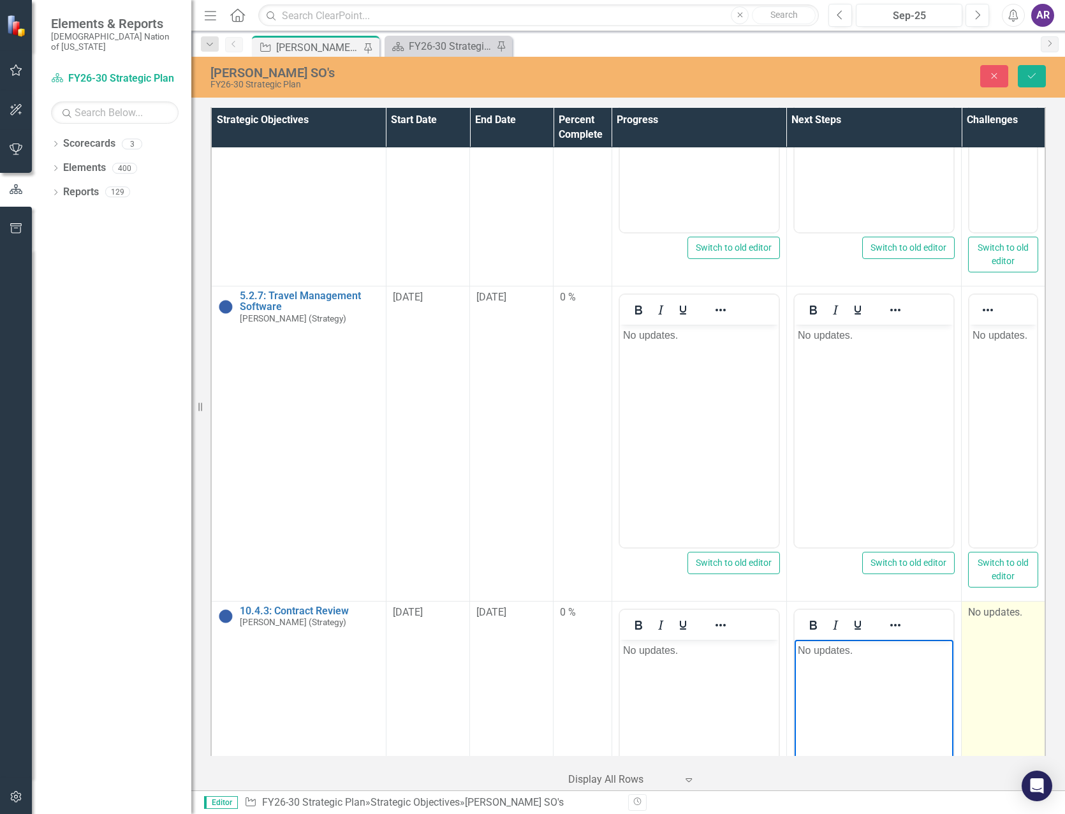
click at [993, 662] on td "No updates." at bounding box center [1003, 752] width 84 height 302
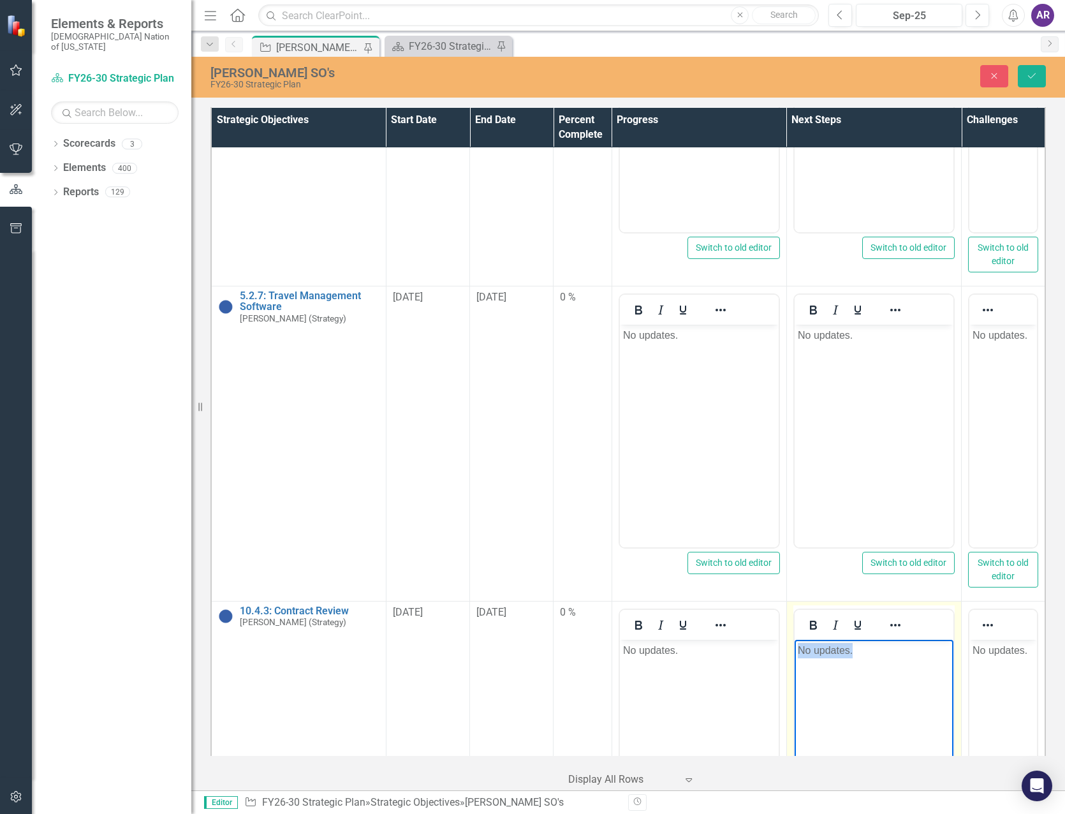
drag, startPoint x: 882, startPoint y: 659, endPoint x: 648, endPoint y: 666, distance: 234.7
click at [794, 666] on html "No updates." at bounding box center [873, 734] width 159 height 191
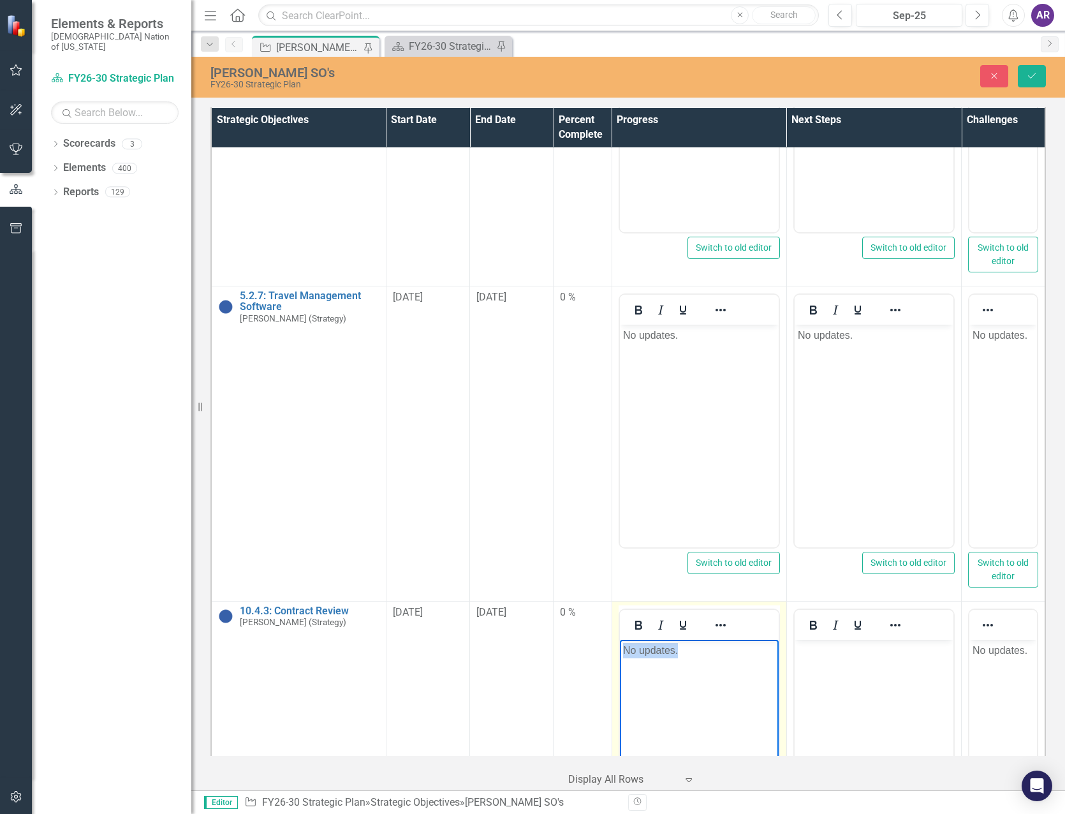
drag, startPoint x: 724, startPoint y: 658, endPoint x: 543, endPoint y: 650, distance: 181.3
click at [619, 650] on html "No updates." at bounding box center [698, 734] width 159 height 191
click at [1033, 79] on icon "Save" at bounding box center [1031, 75] width 11 height 9
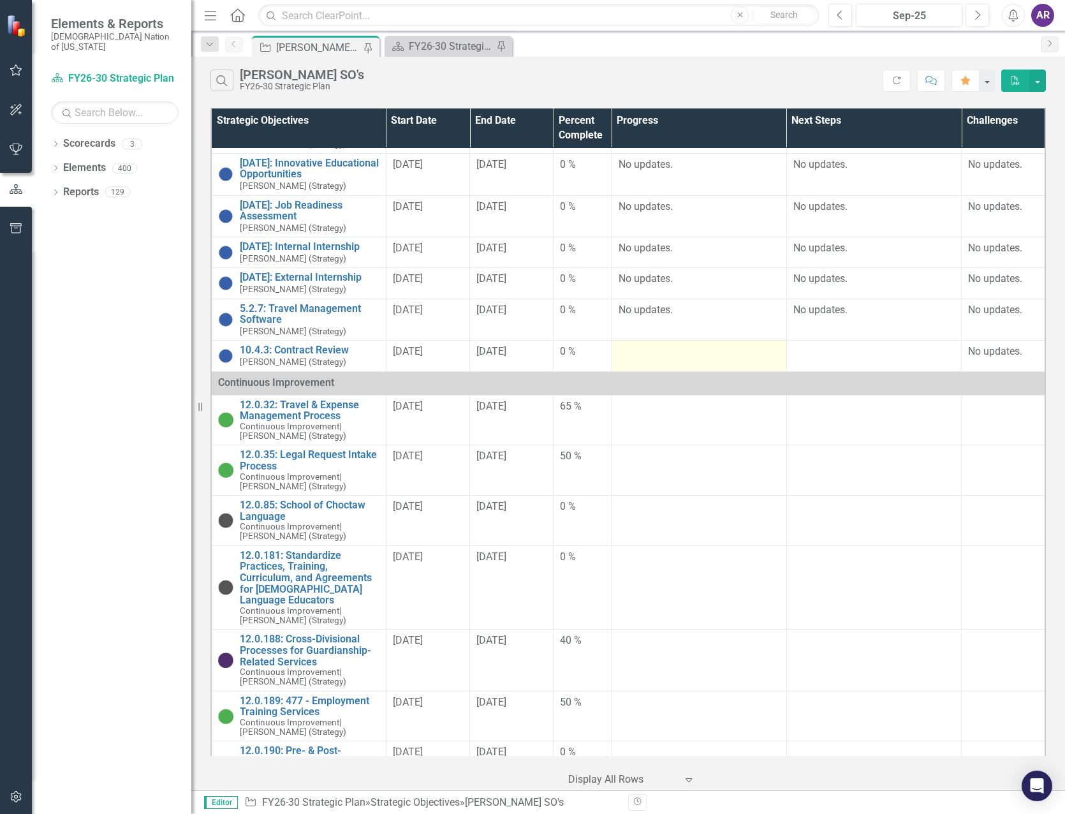
scroll to position [383, 0]
